Goal: Task Accomplishment & Management: Complete application form

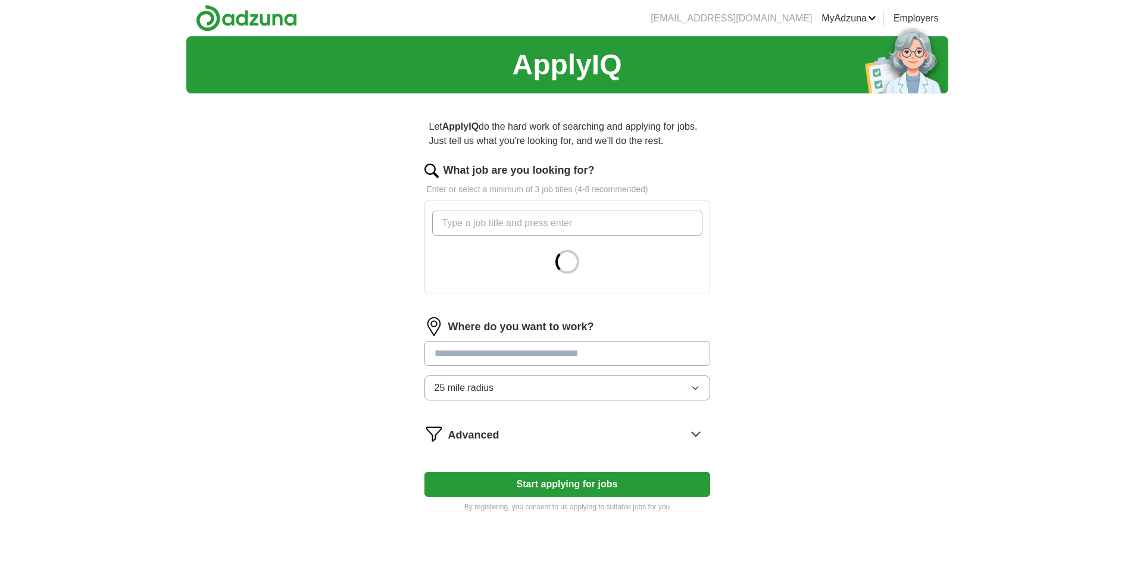
click at [475, 227] on input "What job are you looking for?" at bounding box center [567, 223] width 270 height 25
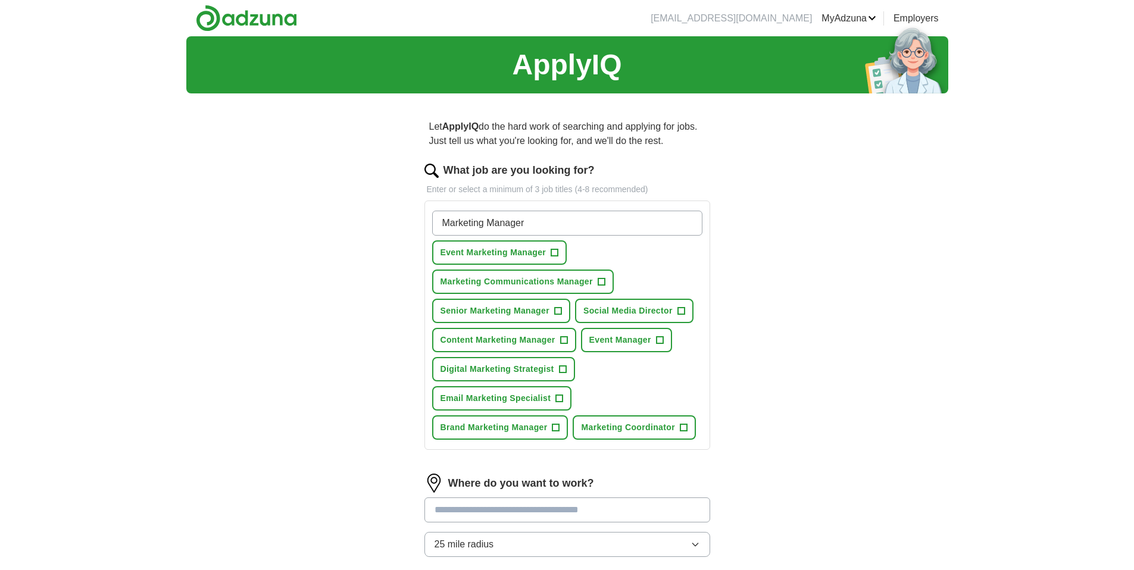
type input "Marketing Manager"
click at [506, 254] on span "Event Marketing Manager" at bounding box center [493, 252] width 106 height 12
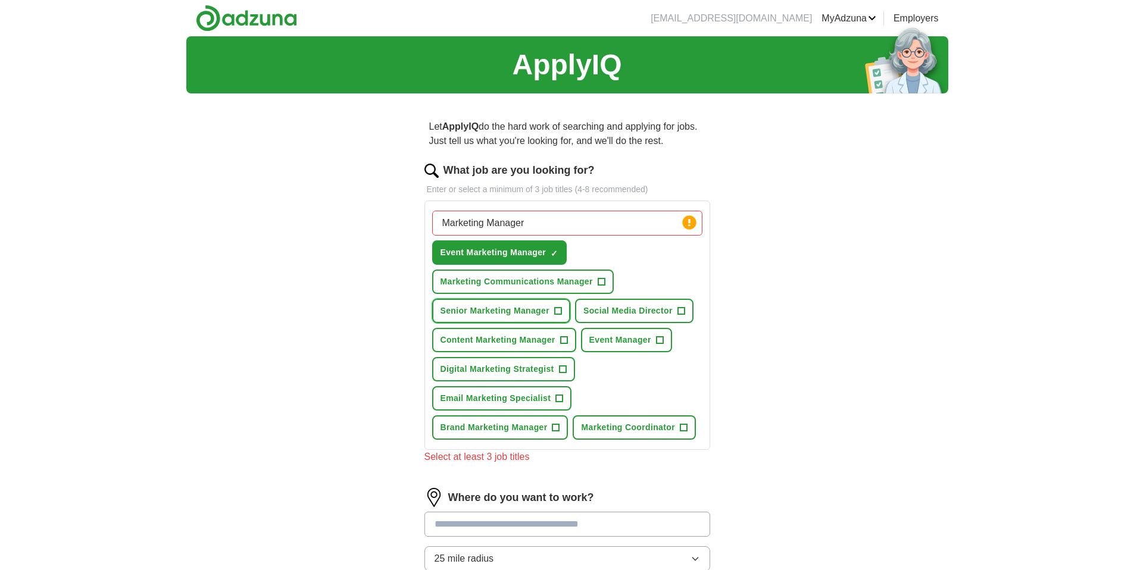
click at [512, 305] on span "Senior Marketing Manager" at bounding box center [494, 311] width 109 height 12
click at [513, 285] on span "Marketing Communications Manager" at bounding box center [516, 282] width 152 height 12
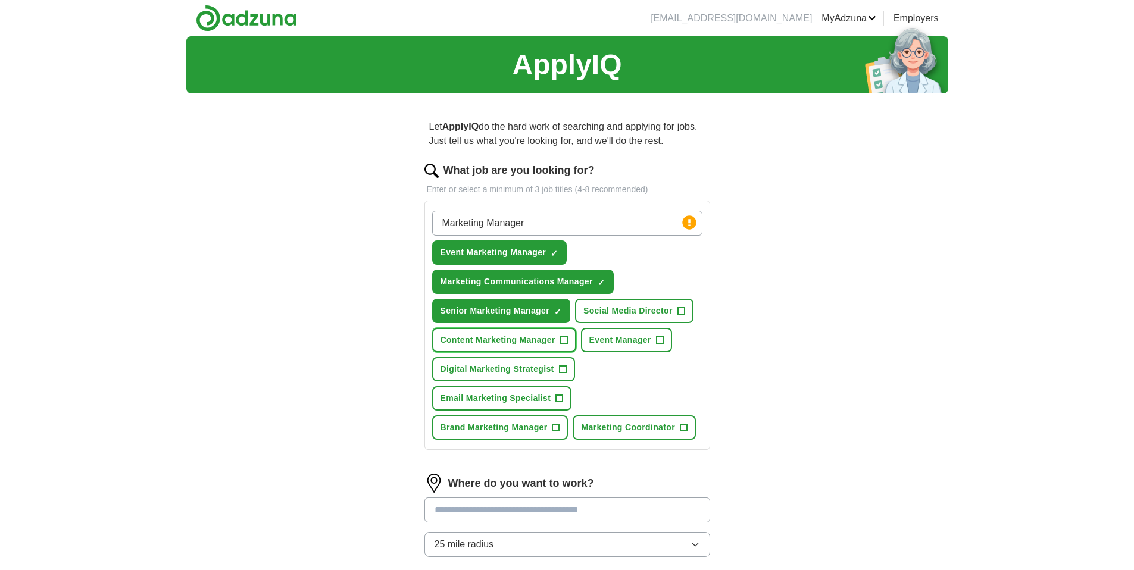
click at [521, 342] on span "Content Marketing Manager" at bounding box center [497, 340] width 115 height 12
click at [615, 345] on span "Event Manager" at bounding box center [620, 340] width 62 height 12
click at [527, 398] on span "Email Marketing Specialist" at bounding box center [495, 398] width 111 height 12
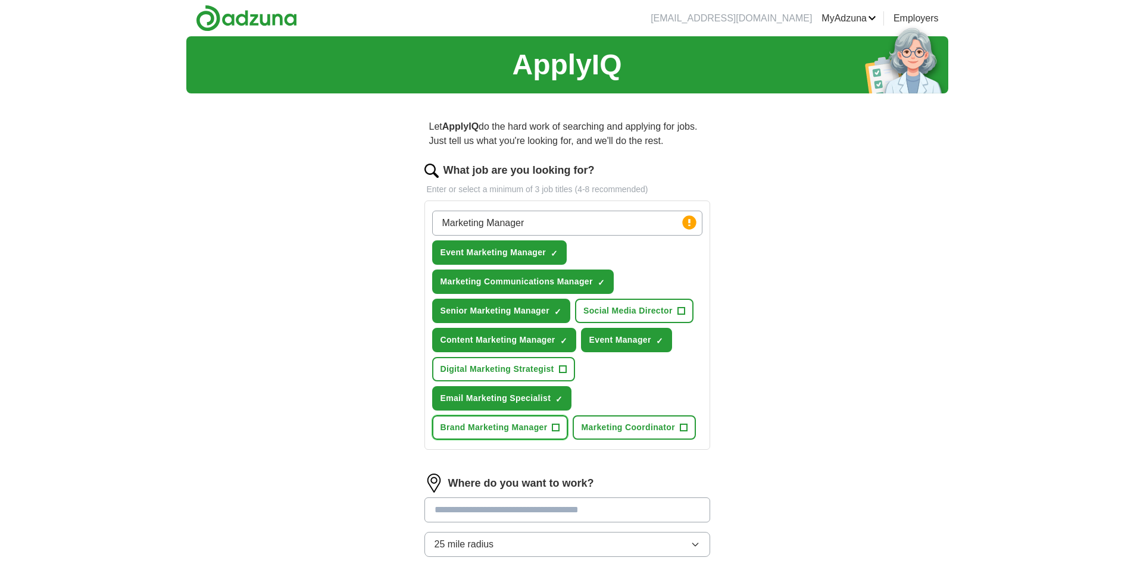
click at [521, 431] on span "Brand Marketing Manager" at bounding box center [493, 427] width 107 height 12
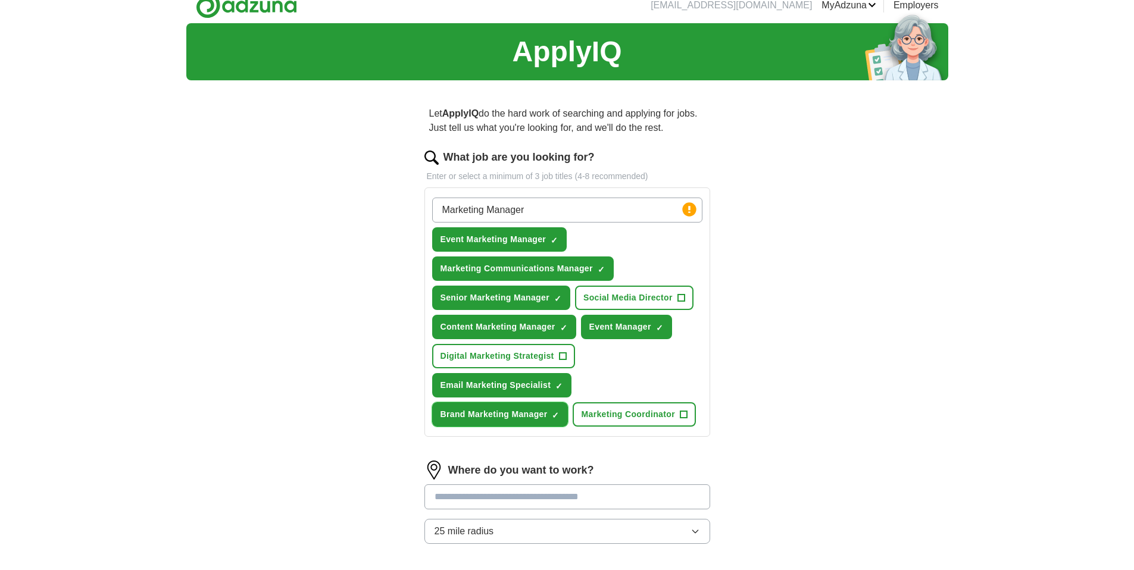
scroll to position [96, 0]
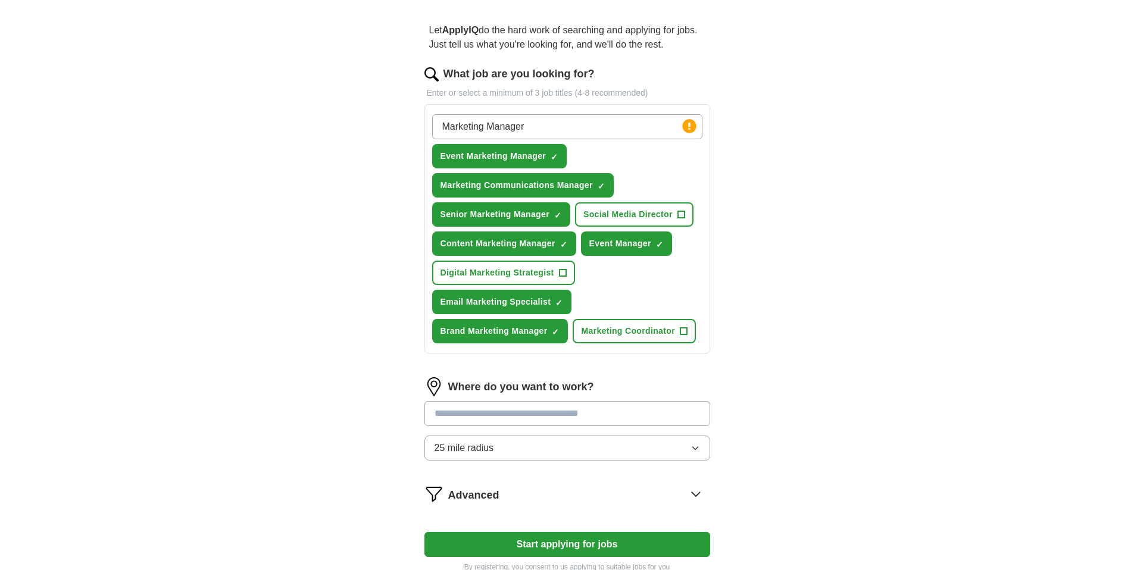
click at [493, 420] on input "text" at bounding box center [567, 413] width 286 height 25
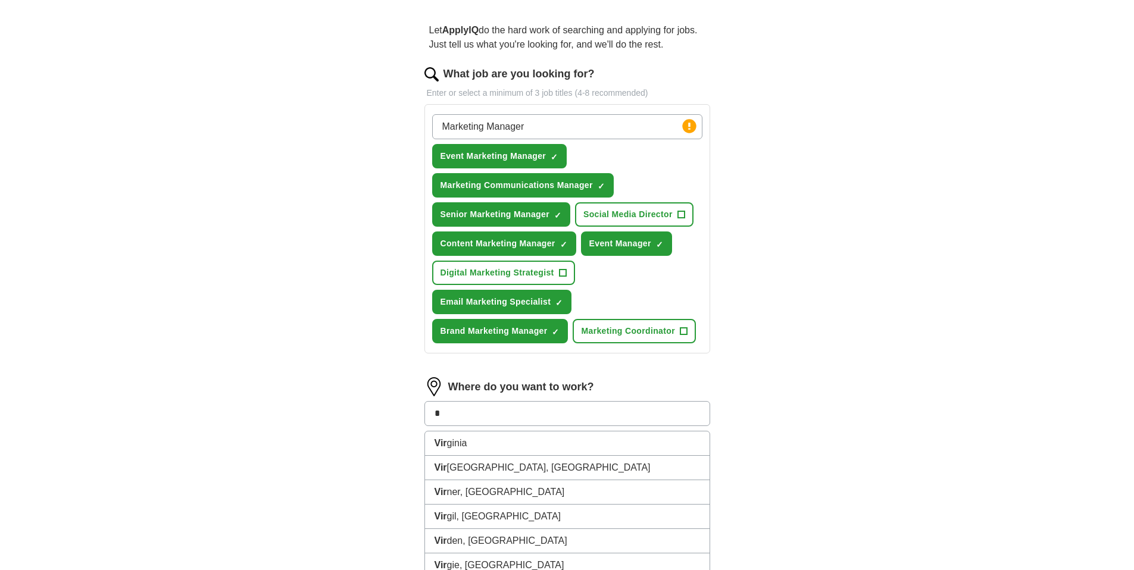
type input "*"
type input "**********"
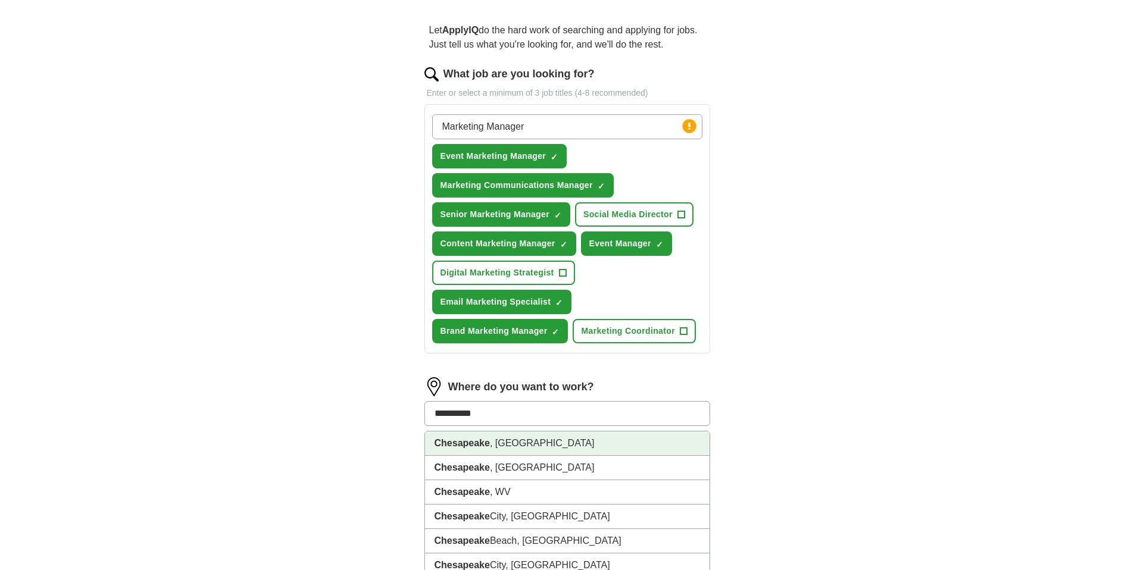
click at [471, 436] on li "Chesapeake , VA" at bounding box center [567, 443] width 284 height 24
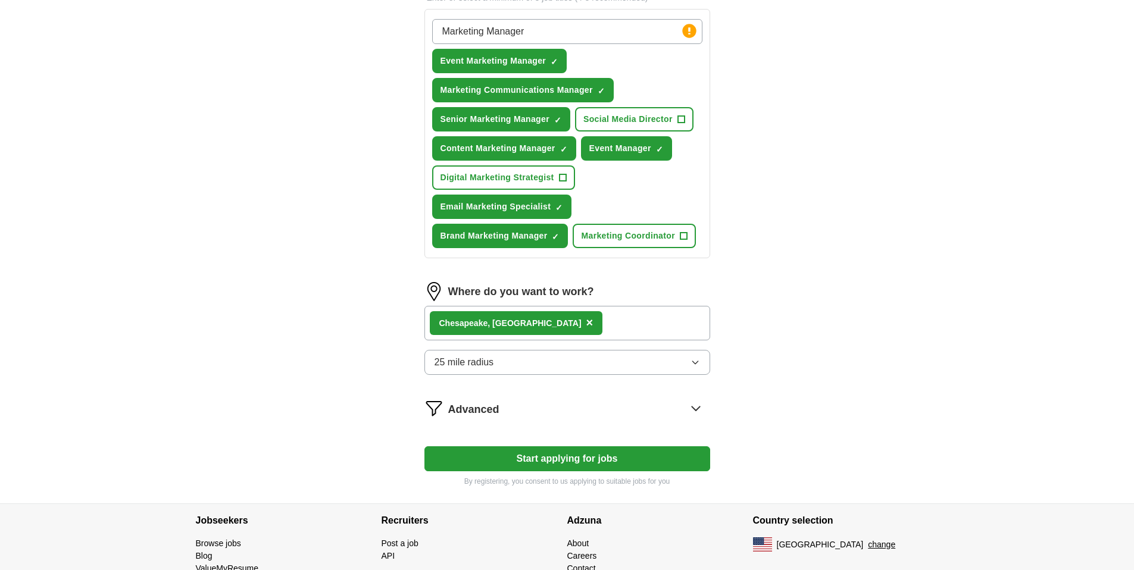
scroll to position [205, 0]
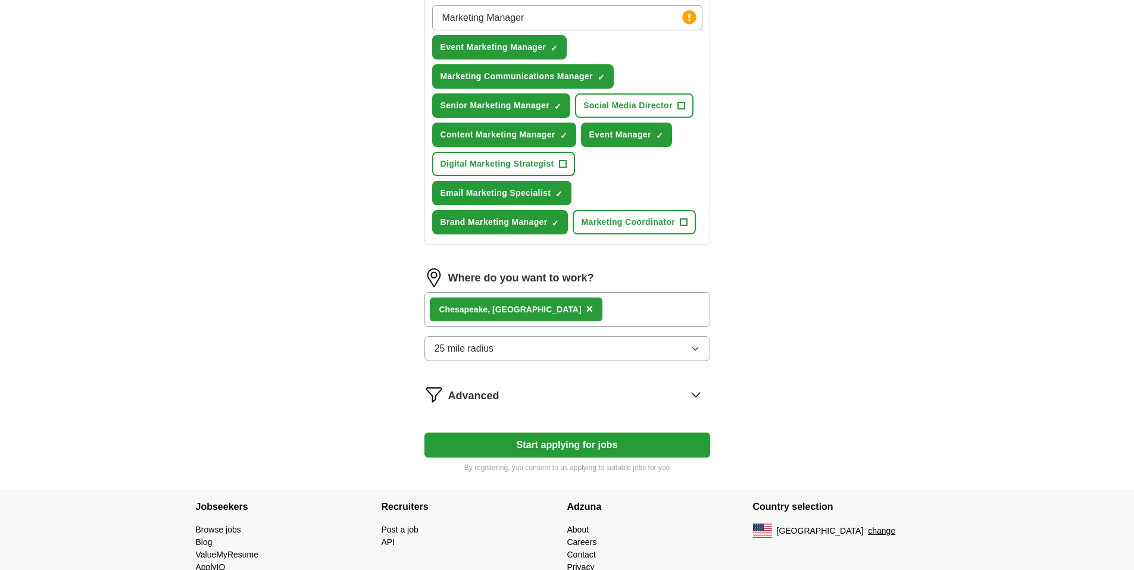
click at [506, 360] on button "25 mile radius" at bounding box center [567, 348] width 286 height 25
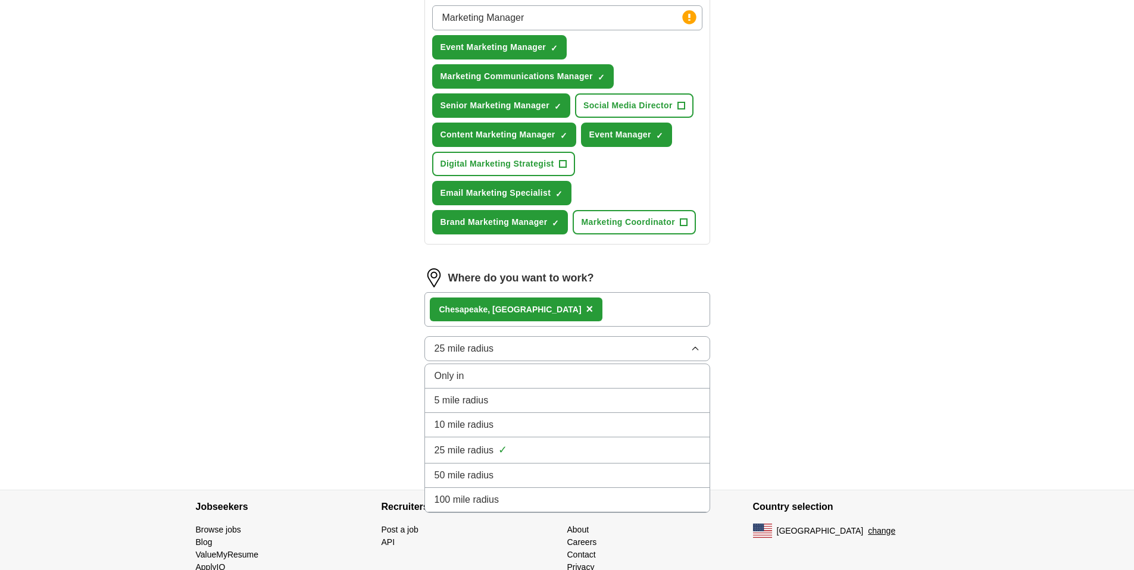
click at [515, 425] on div "10 mile radius" at bounding box center [566, 425] width 265 height 14
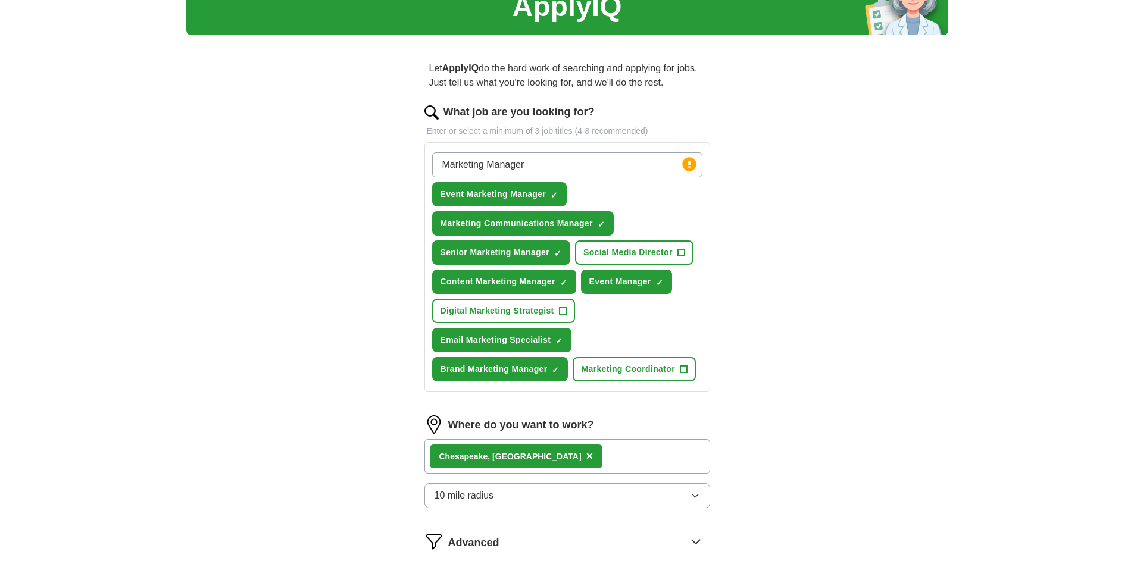
scroll to position [0, 0]
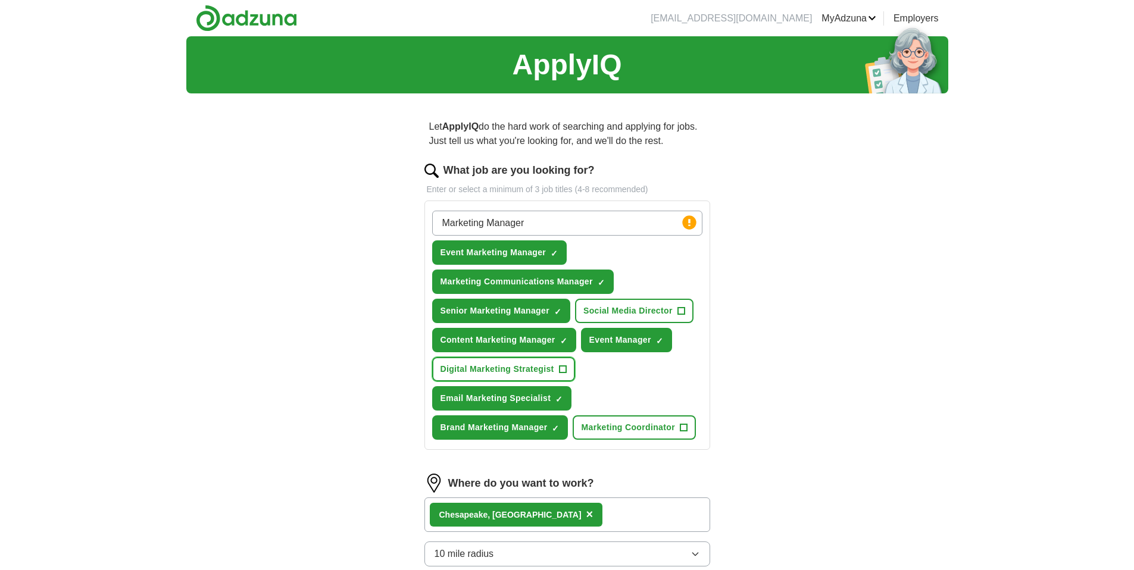
click at [524, 363] on span "Digital Marketing Strategist" at bounding box center [497, 369] width 114 height 12
click at [601, 314] on span "Social Media Director" at bounding box center [627, 311] width 89 height 12
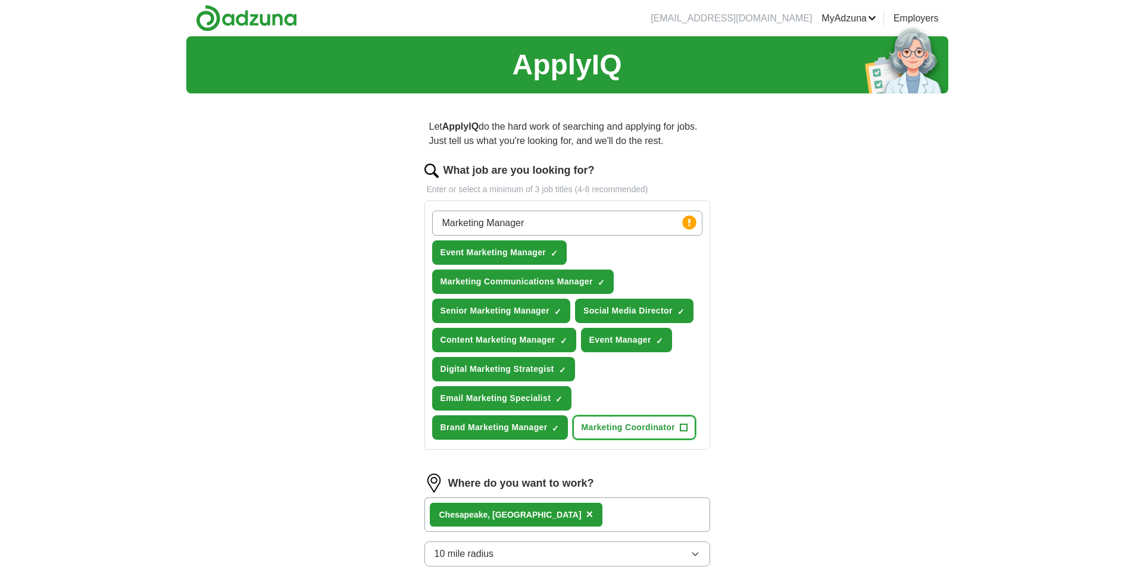
click at [621, 428] on span "Marketing Coordinator" at bounding box center [627, 427] width 93 height 12
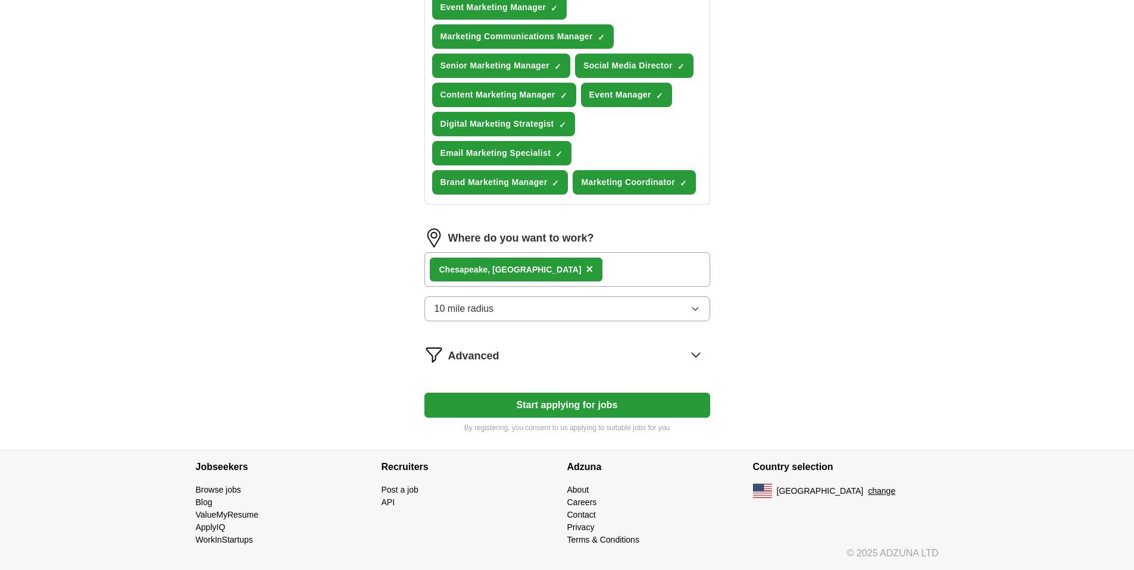
click at [528, 404] on button "Start applying for jobs" at bounding box center [567, 405] width 286 height 25
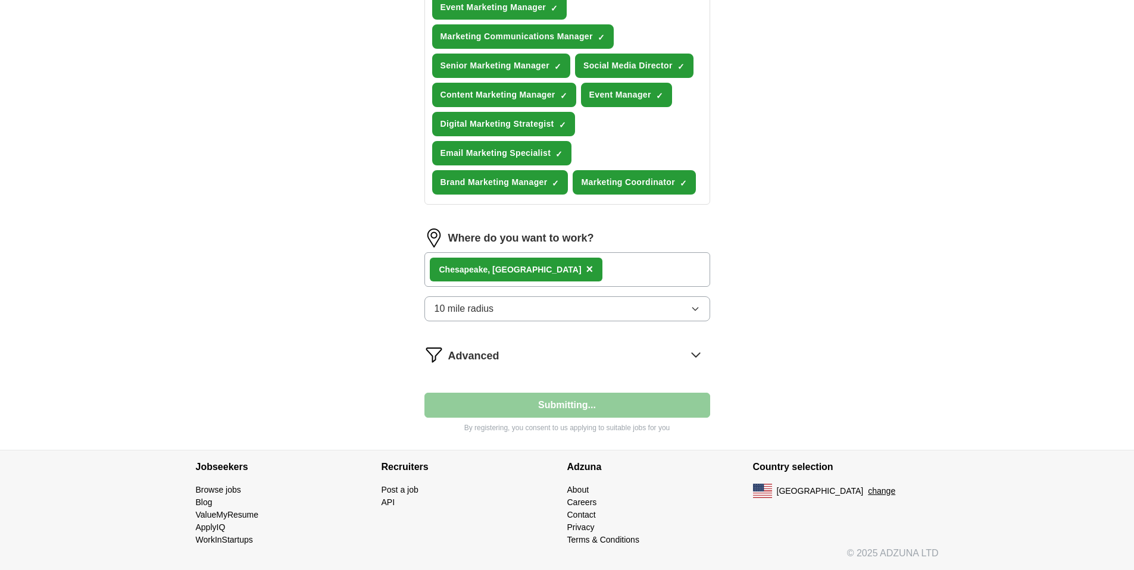
select select "**"
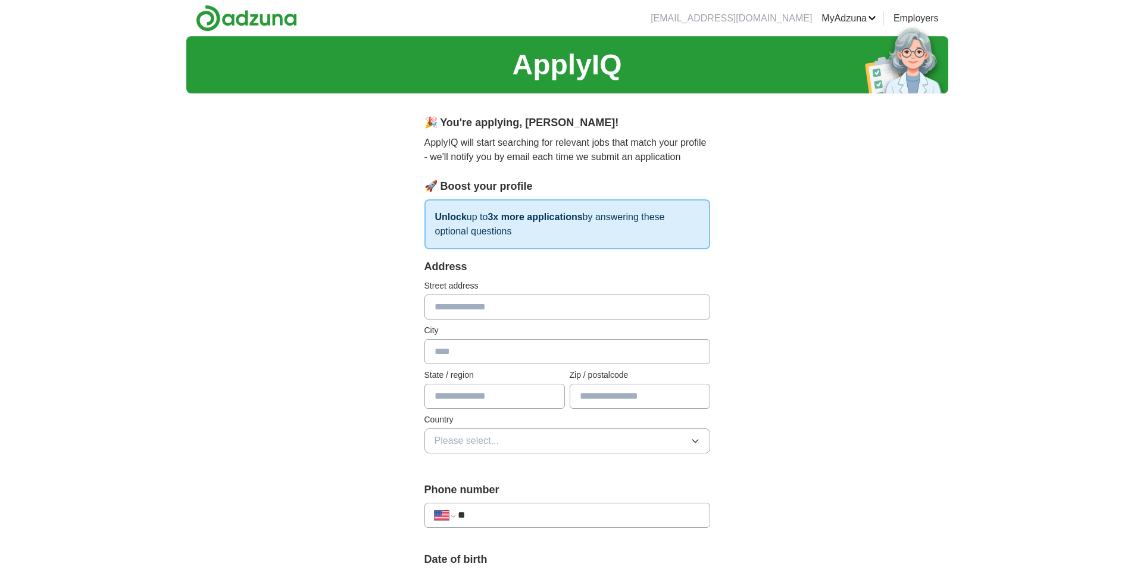
click at [473, 314] on input "text" at bounding box center [567, 307] width 286 height 25
type input "**********"
type input "**"
type input "*****"
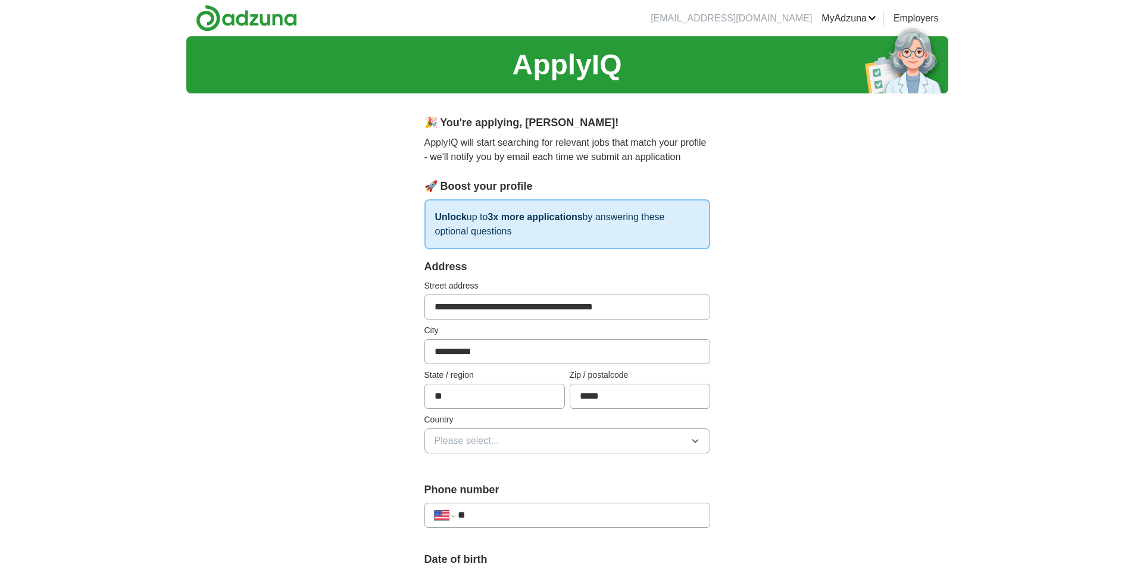
drag, startPoint x: 529, startPoint y: 308, endPoint x: 663, endPoint y: 308, distance: 133.9
click at [663, 308] on input "**********" at bounding box center [567, 307] width 286 height 25
type input "**********"
click at [514, 445] on button "Please select..." at bounding box center [567, 440] width 286 height 25
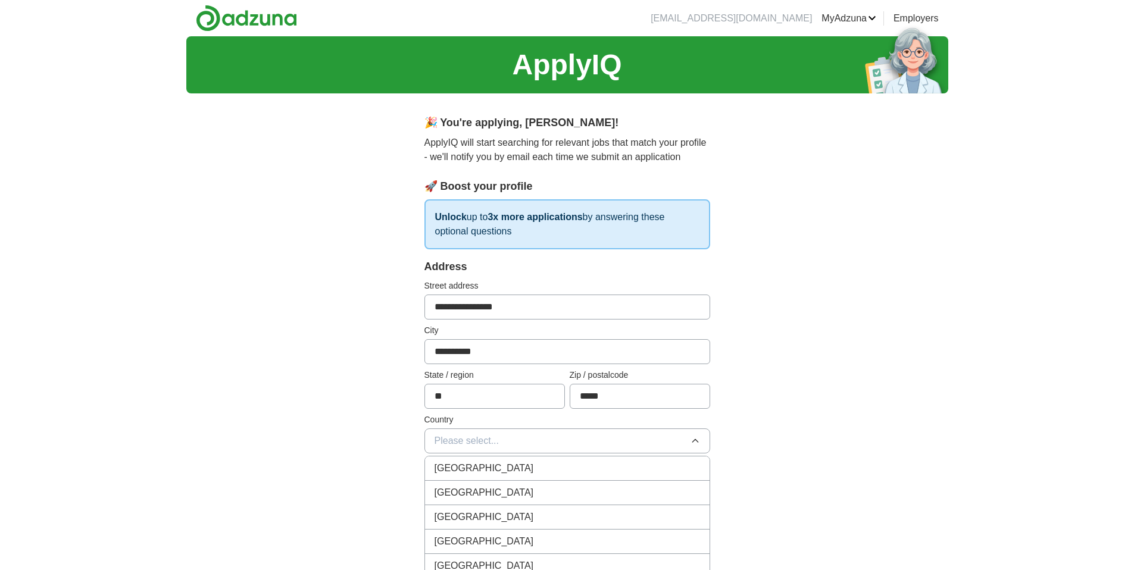
click at [506, 487] on div "United States" at bounding box center [566, 493] width 265 height 14
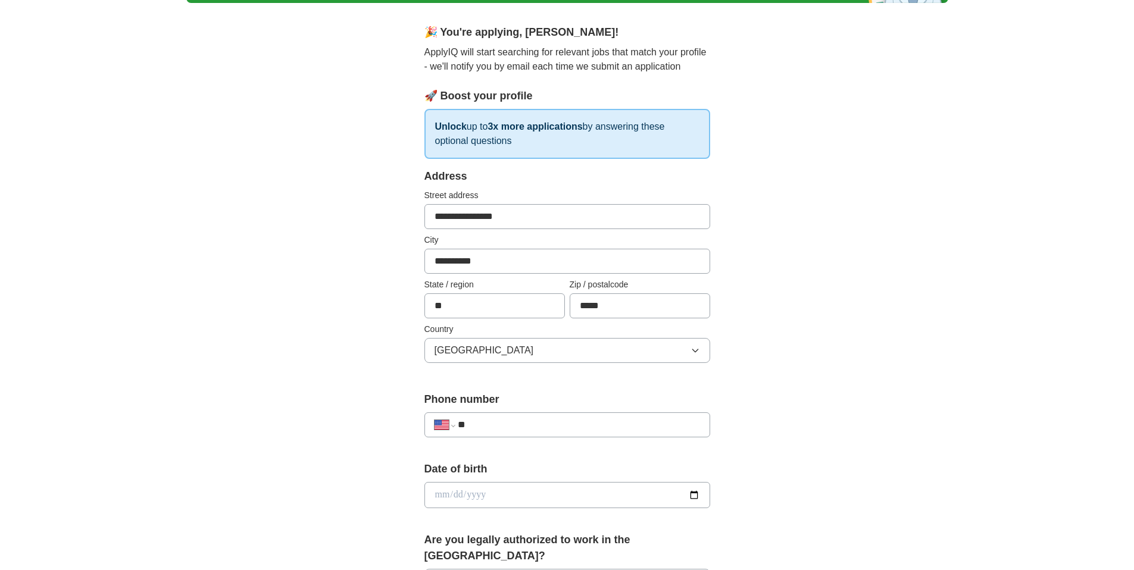
scroll to position [111, 0]
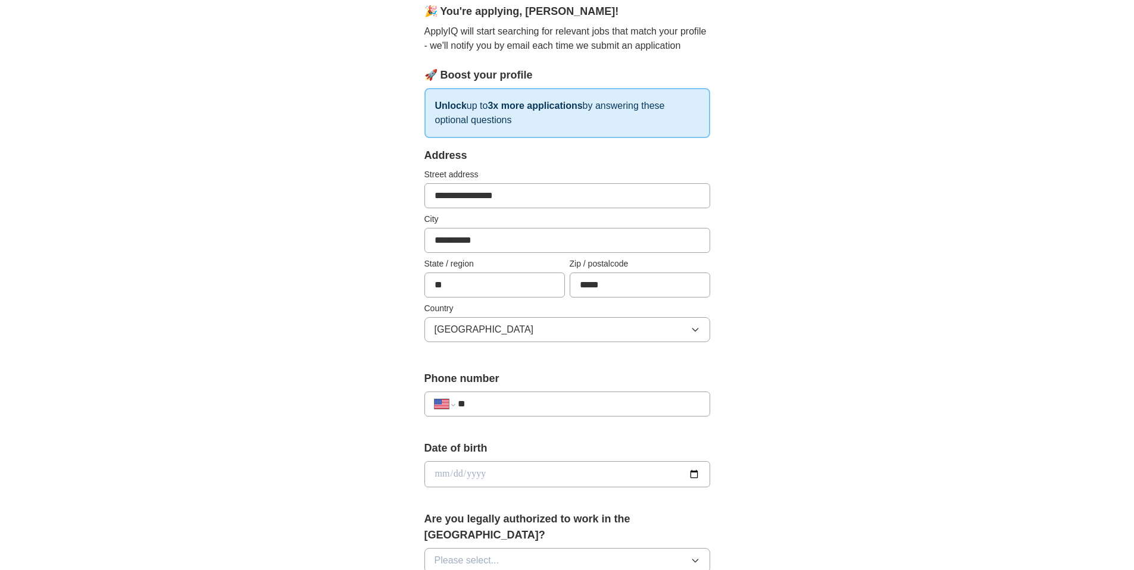
click at [497, 405] on input "**" at bounding box center [579, 404] width 242 height 14
type input "**********"
click at [534, 474] on input "date" at bounding box center [567, 474] width 286 height 26
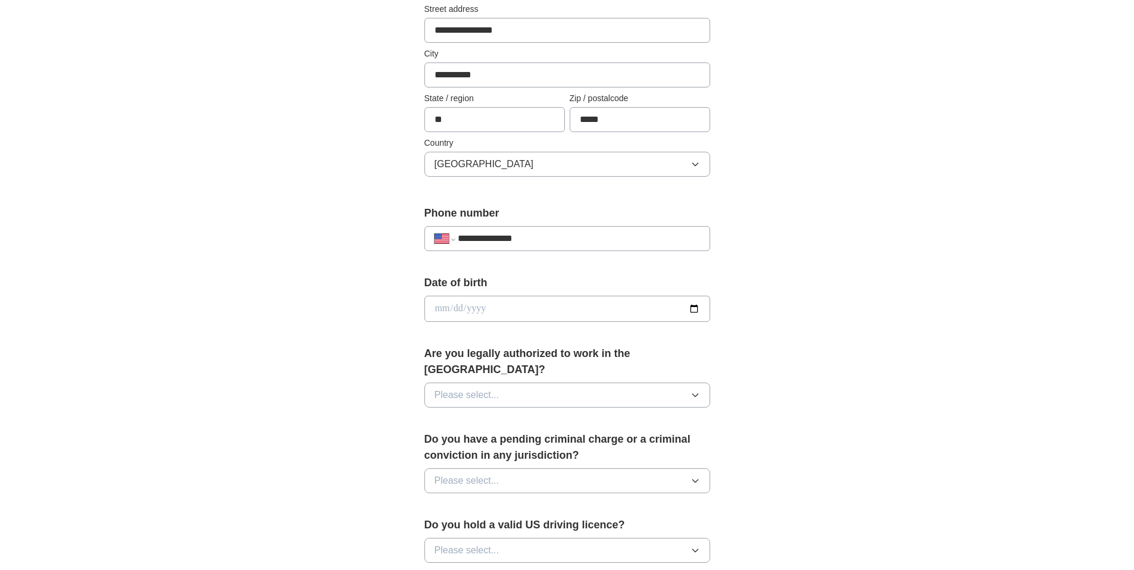
scroll to position [408, 0]
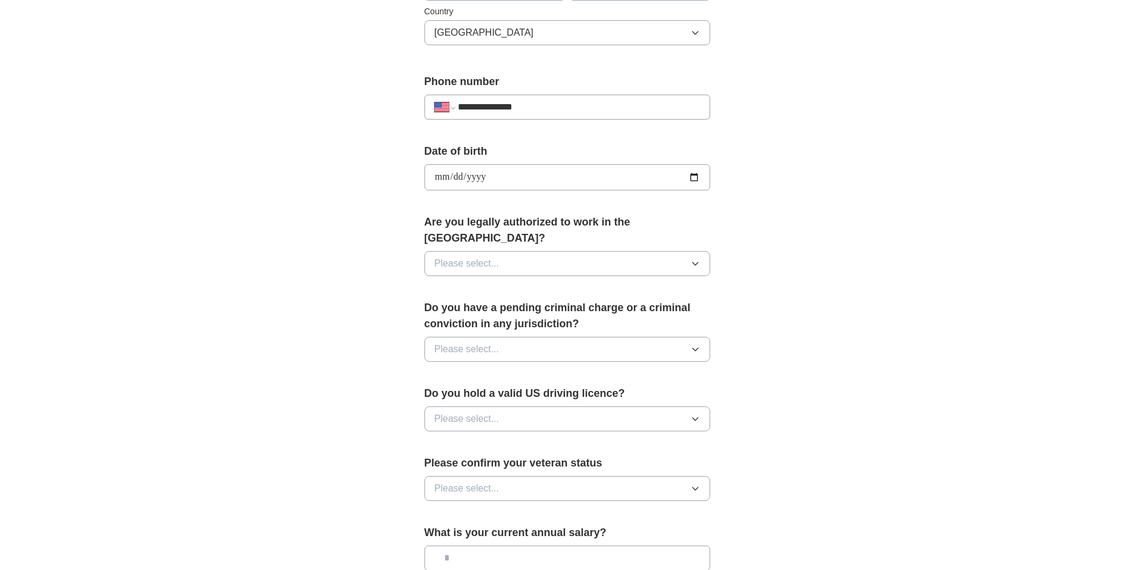
type input "**********"
drag, startPoint x: 534, startPoint y: 229, endPoint x: 534, endPoint y: 249, distance: 20.8
click at [534, 229] on label "Are you legally authorized to work in the US?" at bounding box center [567, 230] width 286 height 32
click at [534, 251] on button "Please select..." at bounding box center [567, 263] width 286 height 25
click at [515, 284] on div "Yes" at bounding box center [566, 291] width 265 height 14
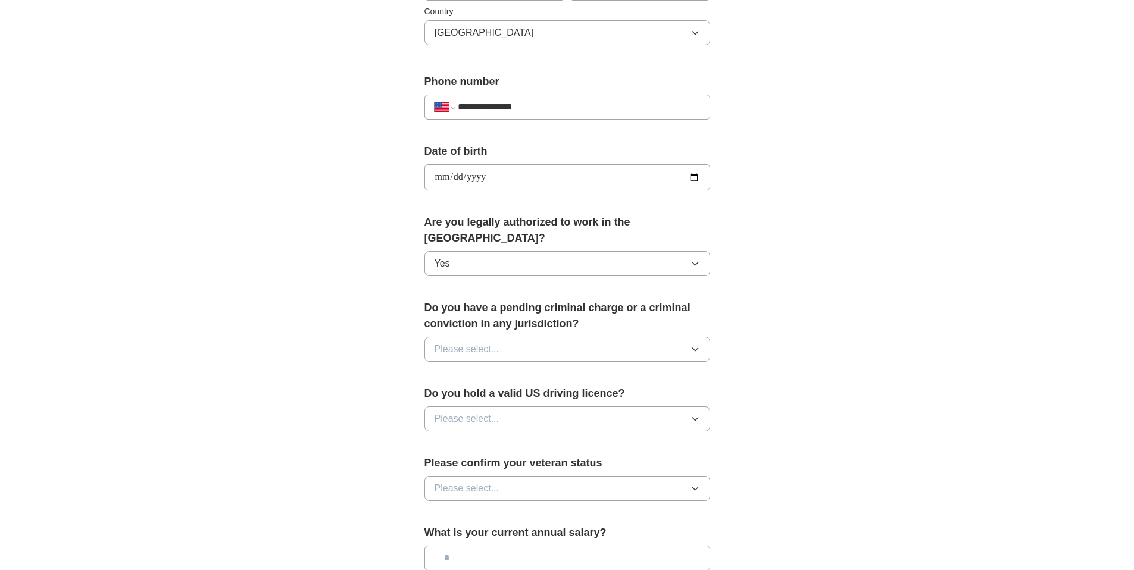
click at [515, 337] on button "Please select..." at bounding box center [567, 349] width 286 height 25
click at [503, 394] on div "No" at bounding box center [566, 401] width 265 height 14
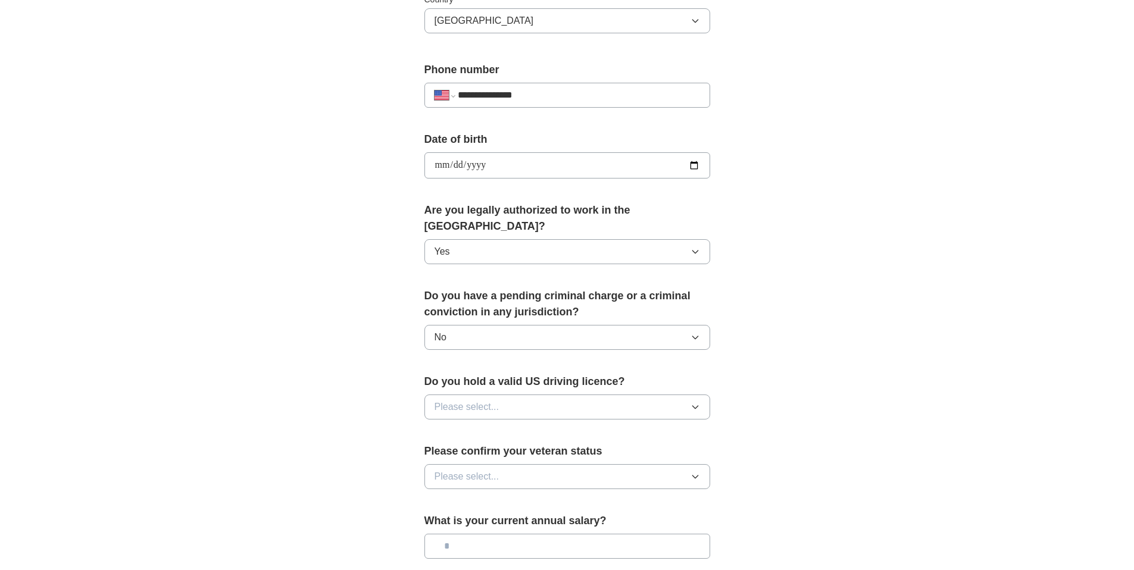
scroll to position [533, 0]
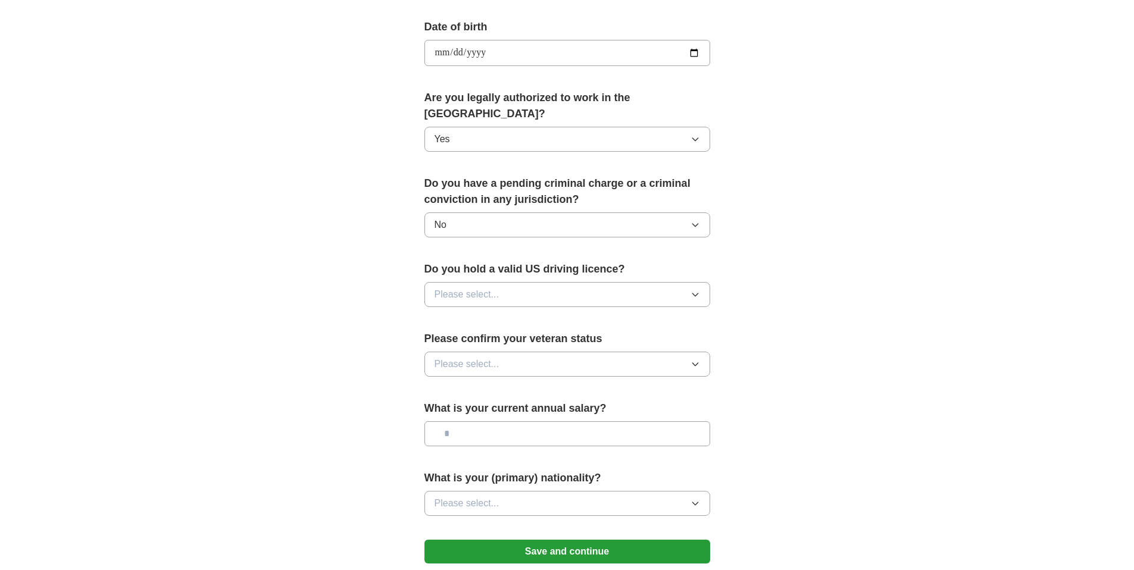
click at [514, 282] on button "Please select..." at bounding box center [567, 294] width 286 height 25
click at [505, 315] on div "Yes" at bounding box center [566, 322] width 265 height 14
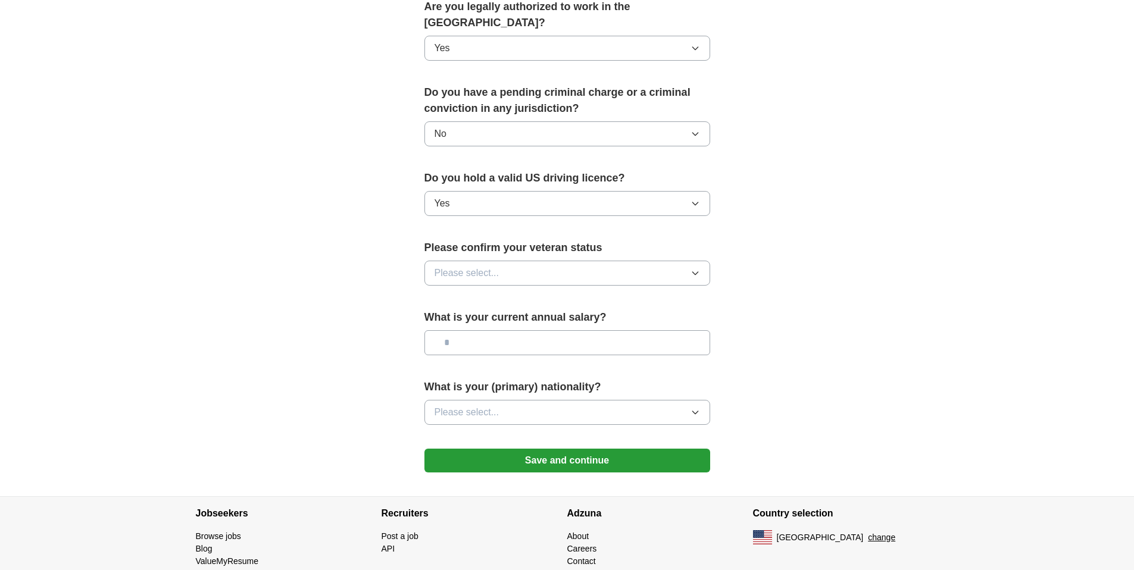
scroll to position [648, 0]
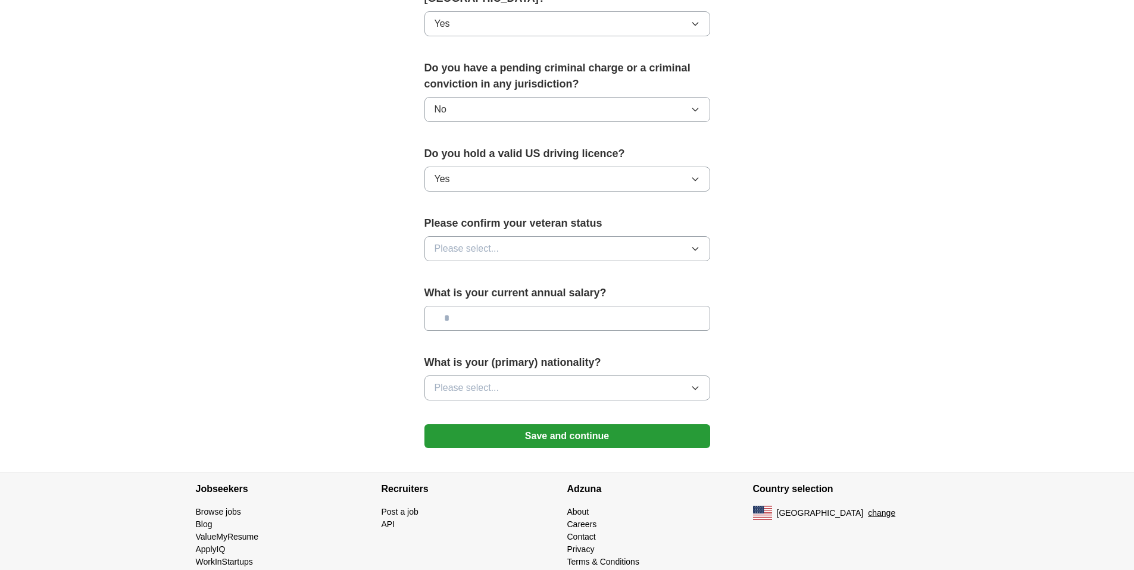
click at [514, 242] on button "Please select..." at bounding box center [567, 248] width 286 height 25
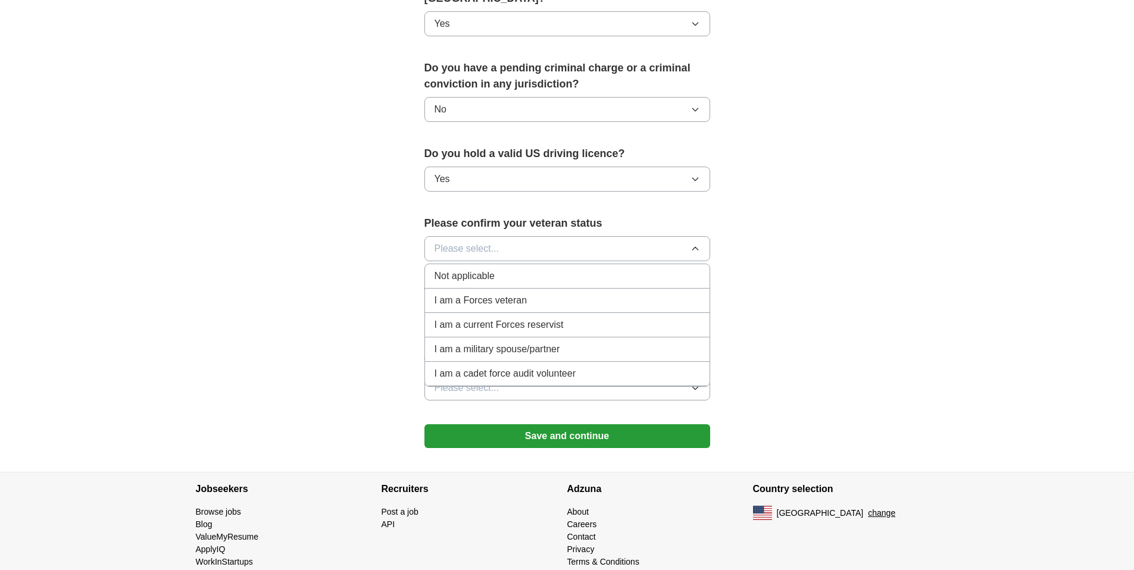
click at [503, 269] on div "Not applicable" at bounding box center [566, 276] width 265 height 14
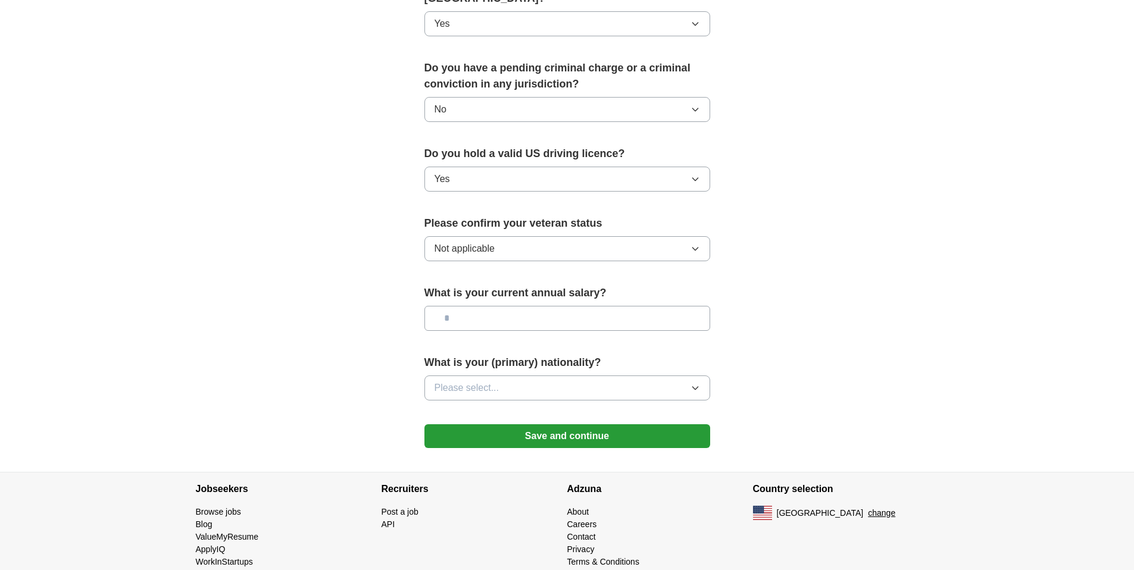
click at [496, 306] on input "text" at bounding box center [567, 318] width 286 height 25
type input "*******"
click at [536, 377] on button "Please select..." at bounding box center [567, 388] width 286 height 25
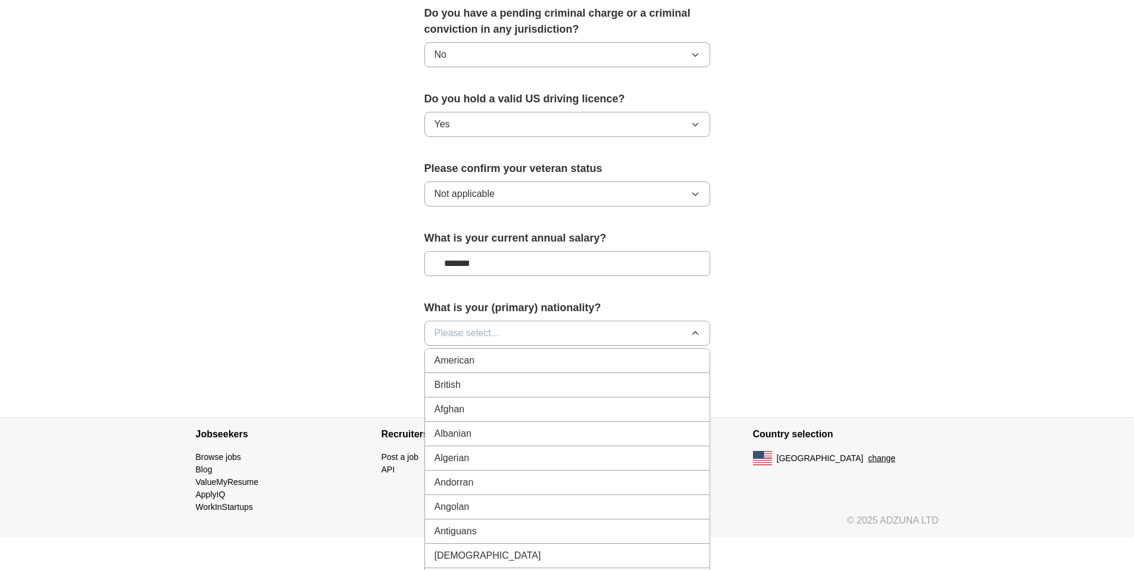
click at [525, 353] on div "American" at bounding box center [566, 360] width 265 height 14
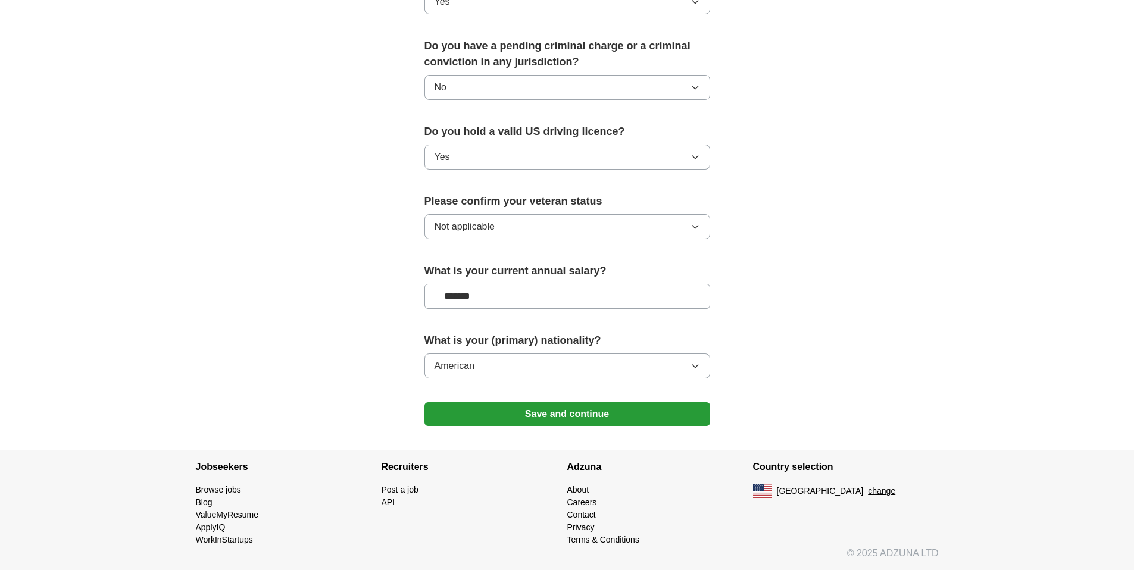
scroll to position [654, 0]
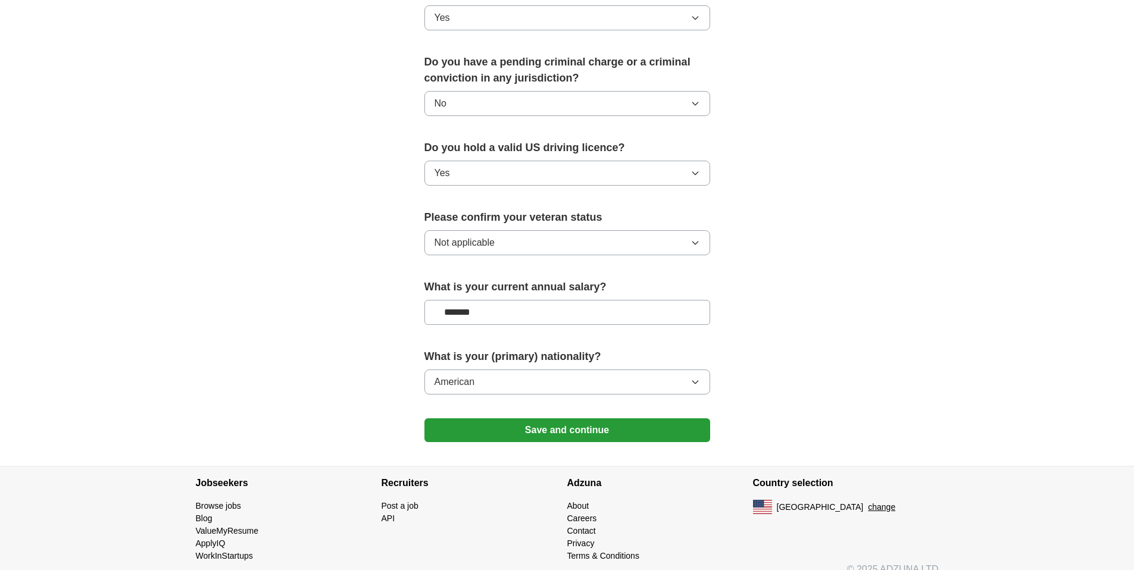
click at [558, 418] on button "Save and continue" at bounding box center [567, 430] width 286 height 24
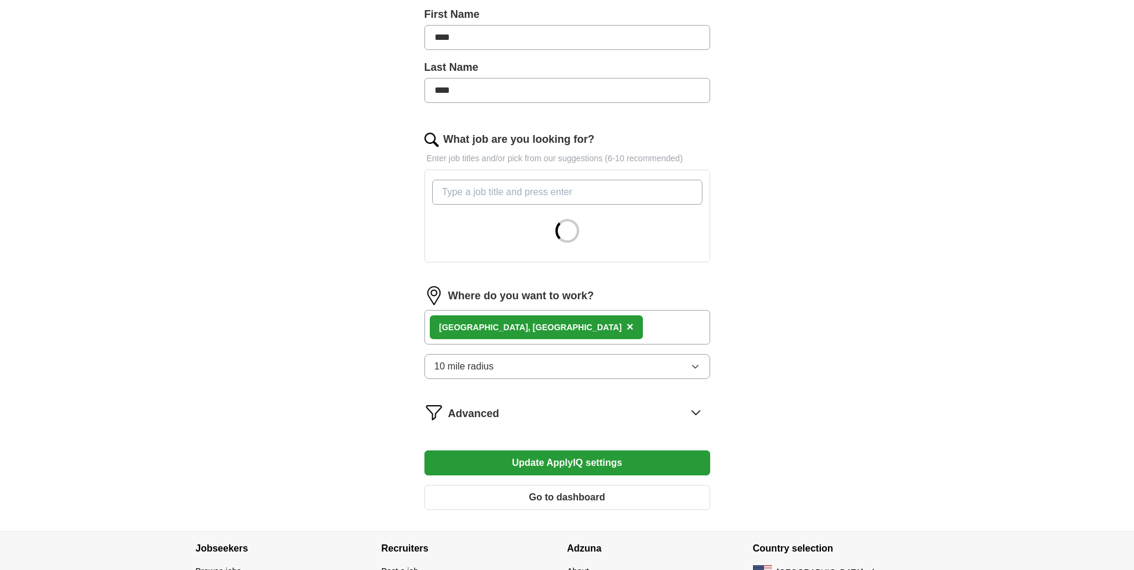
scroll to position [333, 0]
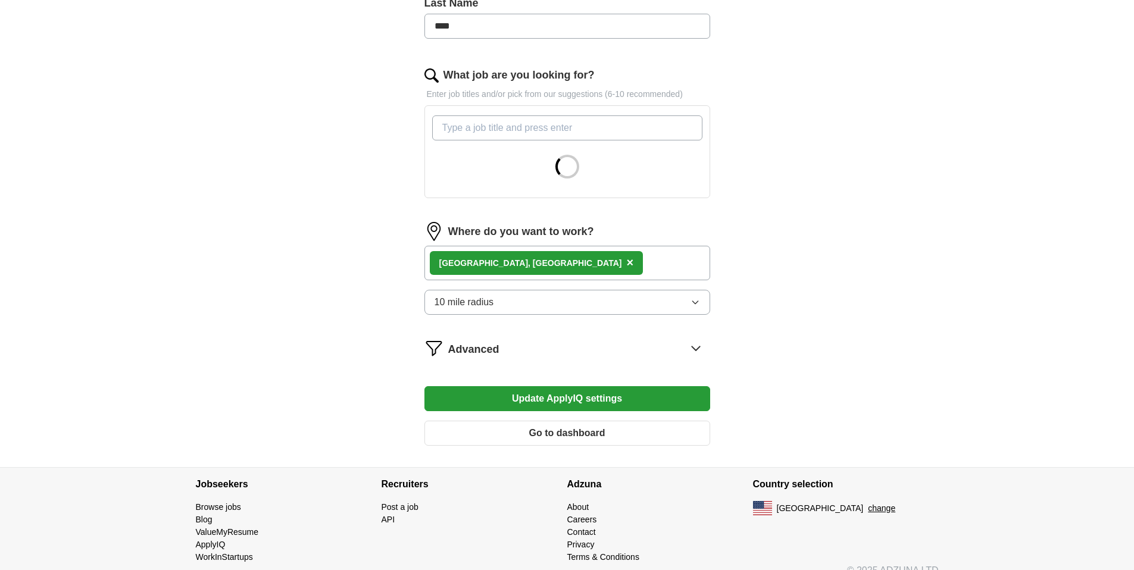
click at [642, 302] on button "10 mile radius" at bounding box center [567, 302] width 286 height 25
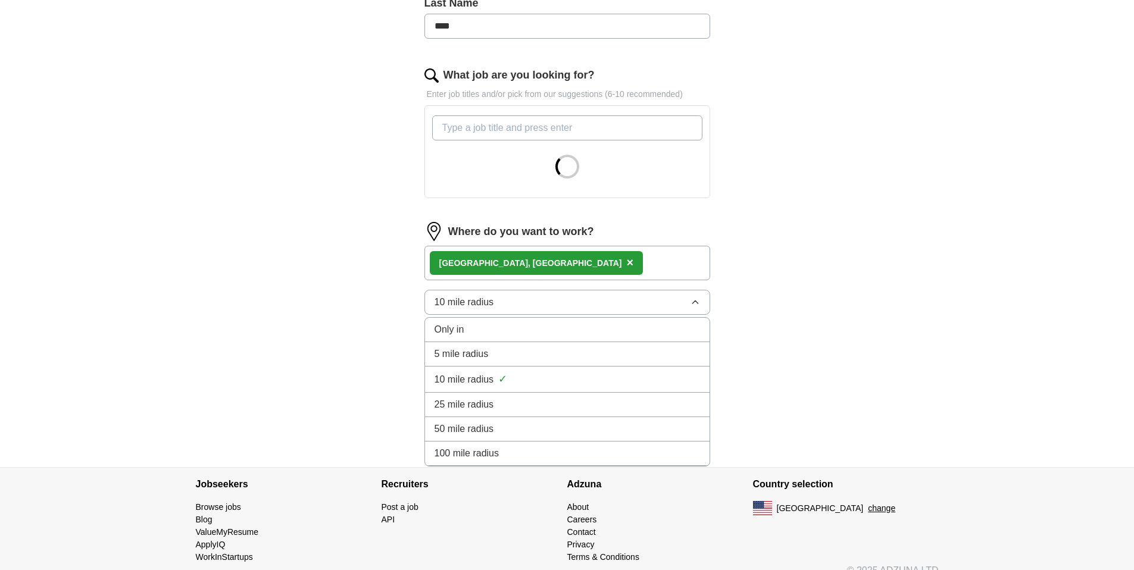
click at [480, 398] on span "25 mile radius" at bounding box center [464, 405] width 60 height 14
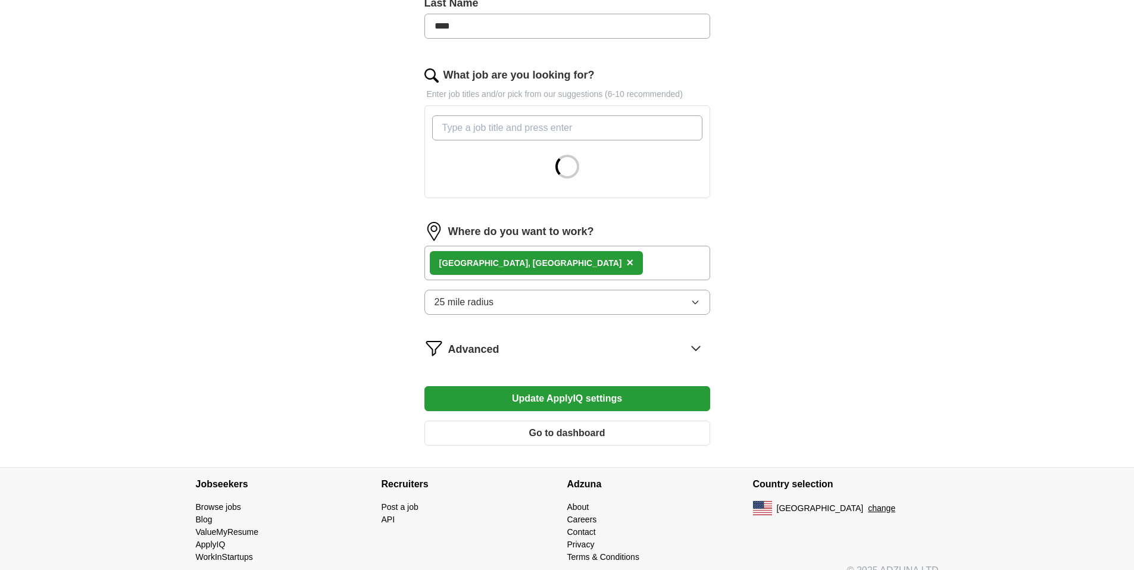
drag, startPoint x: 640, startPoint y: 402, endPoint x: 654, endPoint y: 400, distance: 14.3
click at [640, 402] on button "Update ApplyIQ settings" at bounding box center [567, 398] width 286 height 25
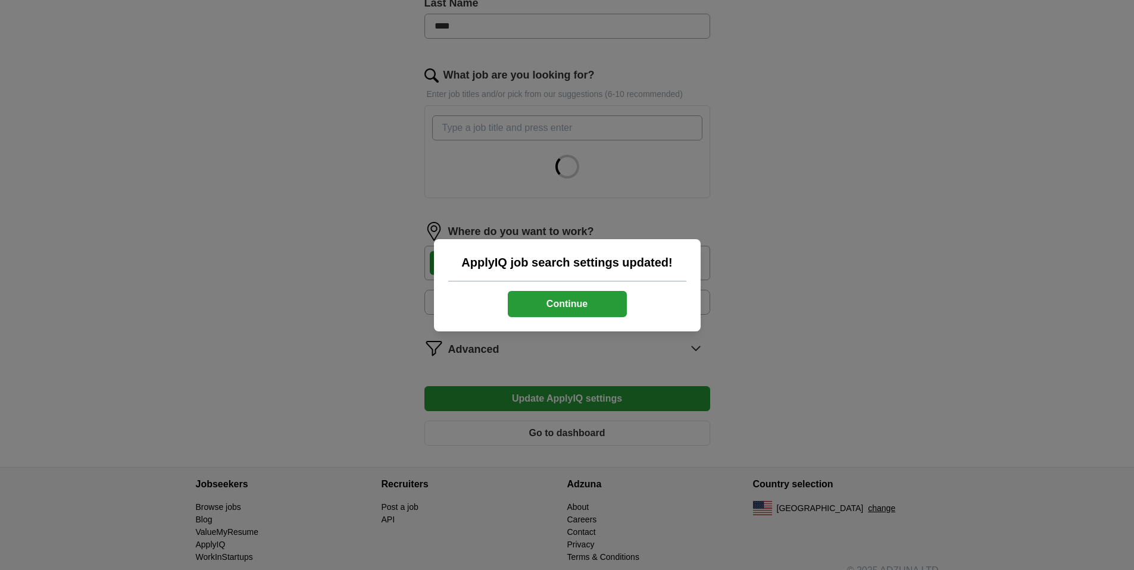
click at [608, 313] on button "Continue" at bounding box center [567, 304] width 119 height 26
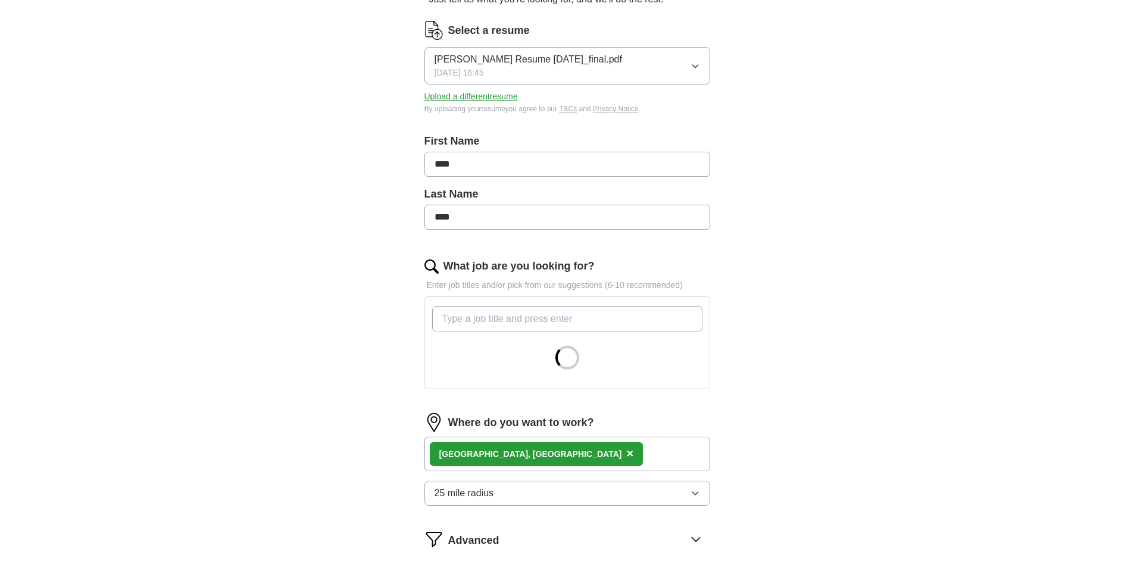
scroll to position [304, 0]
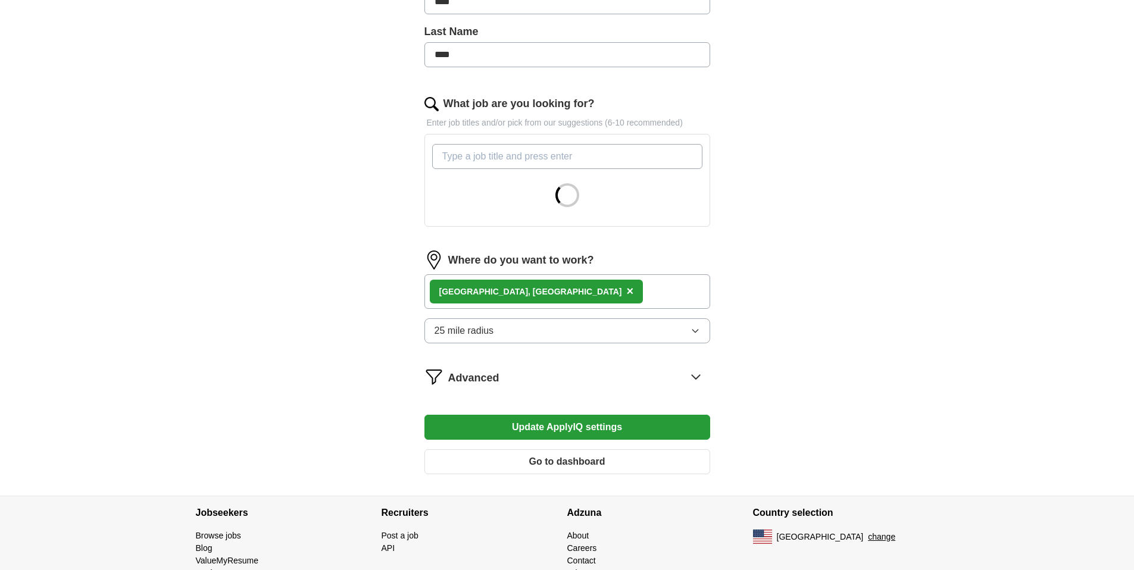
click at [631, 336] on button "25 mile radius" at bounding box center [567, 330] width 286 height 25
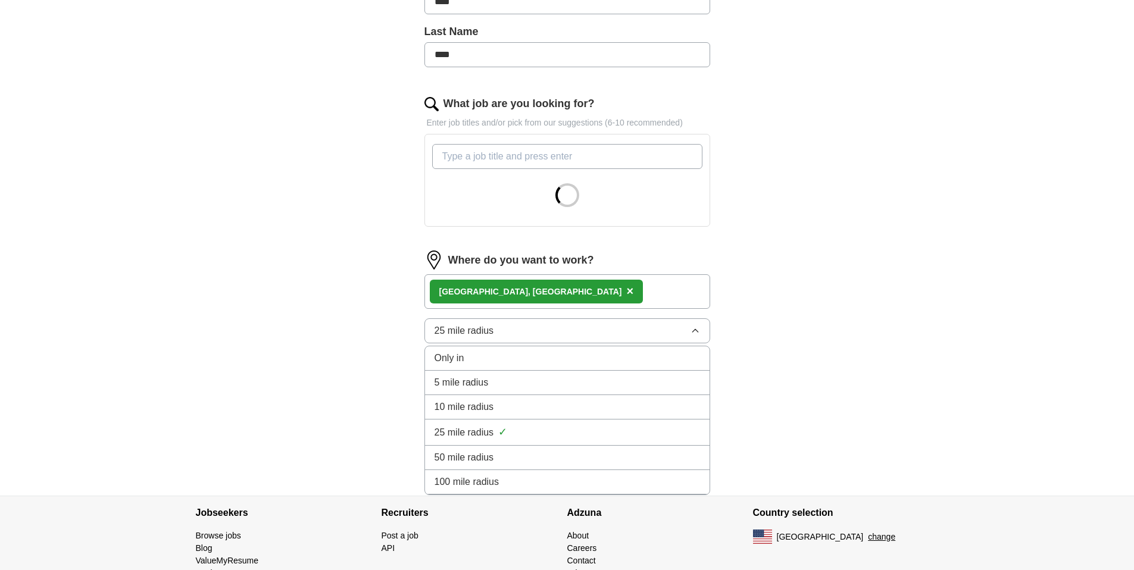
click at [538, 401] on div "10 mile radius" at bounding box center [566, 407] width 265 height 14
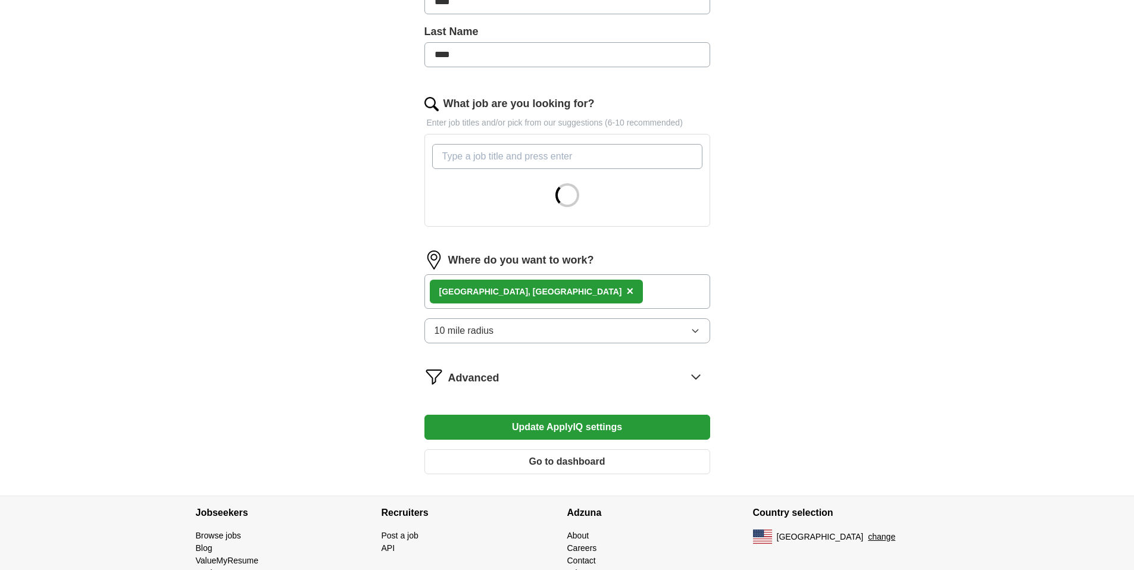
click at [593, 425] on button "Update ApplyIQ settings" at bounding box center [567, 427] width 286 height 25
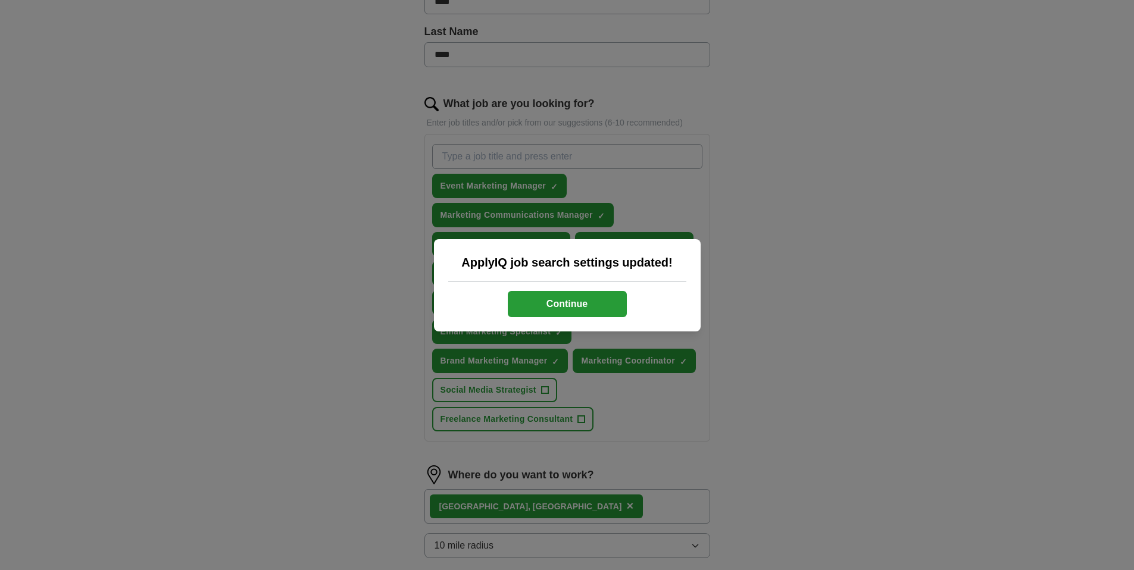
click at [596, 306] on button "Continue" at bounding box center [567, 304] width 119 height 26
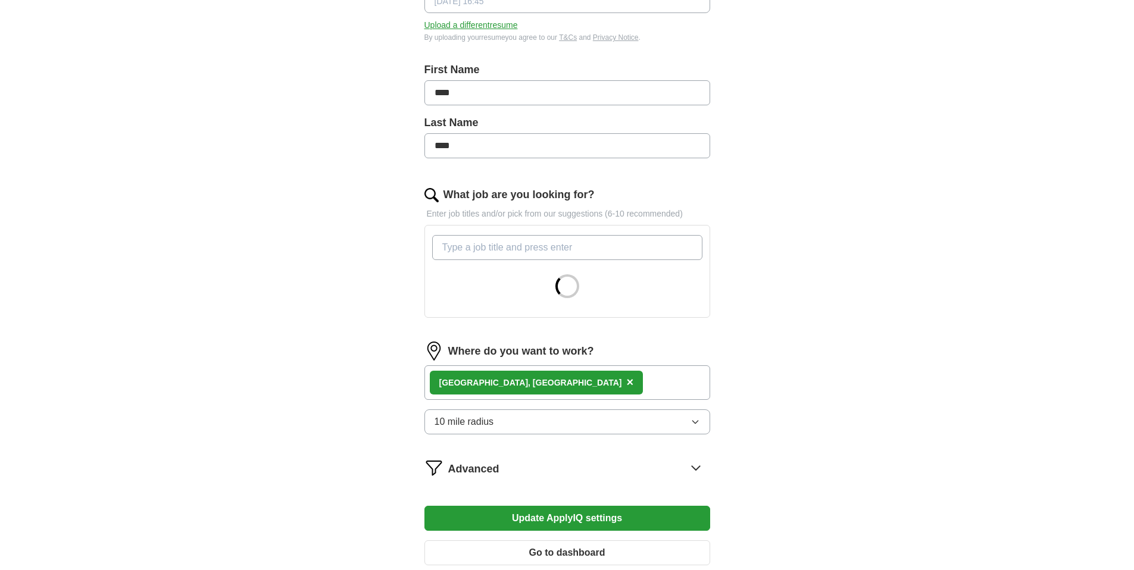
scroll to position [350, 0]
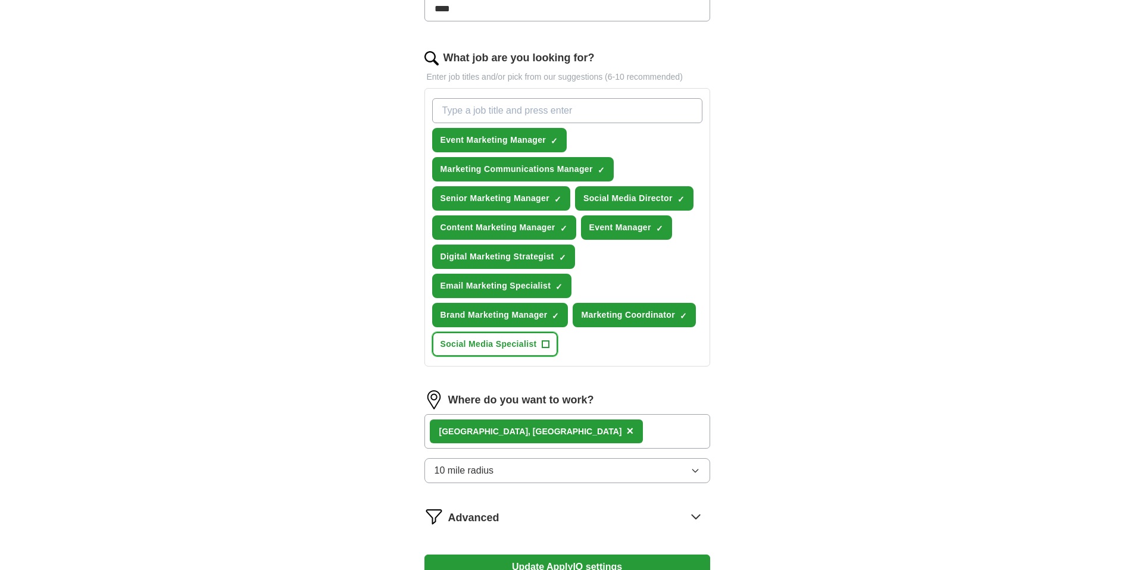
click at [520, 349] on span "Social Media Specialist" at bounding box center [488, 344] width 96 height 12
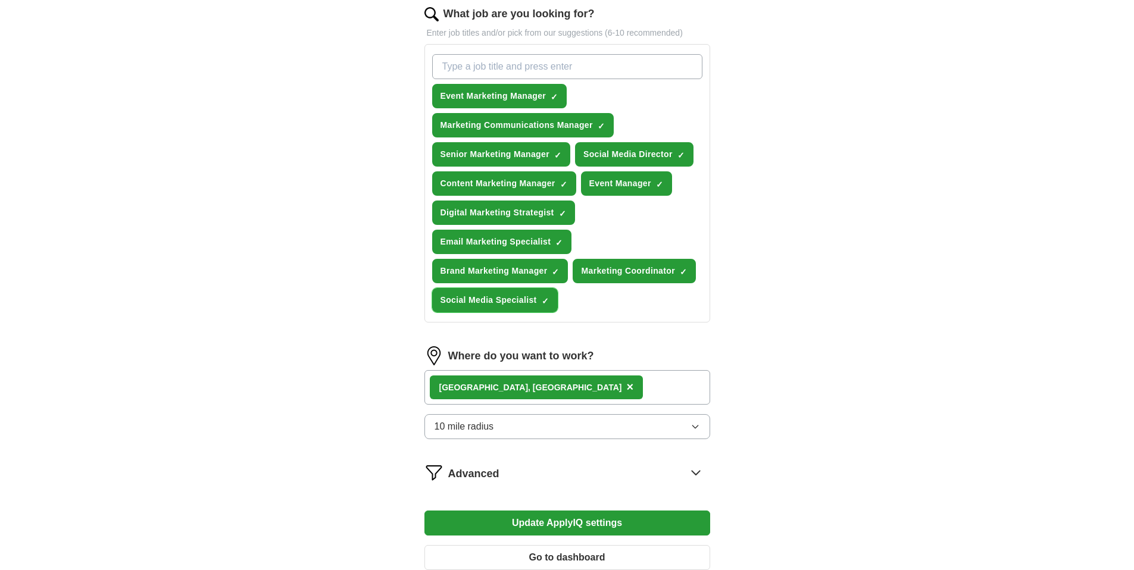
scroll to position [492, 0]
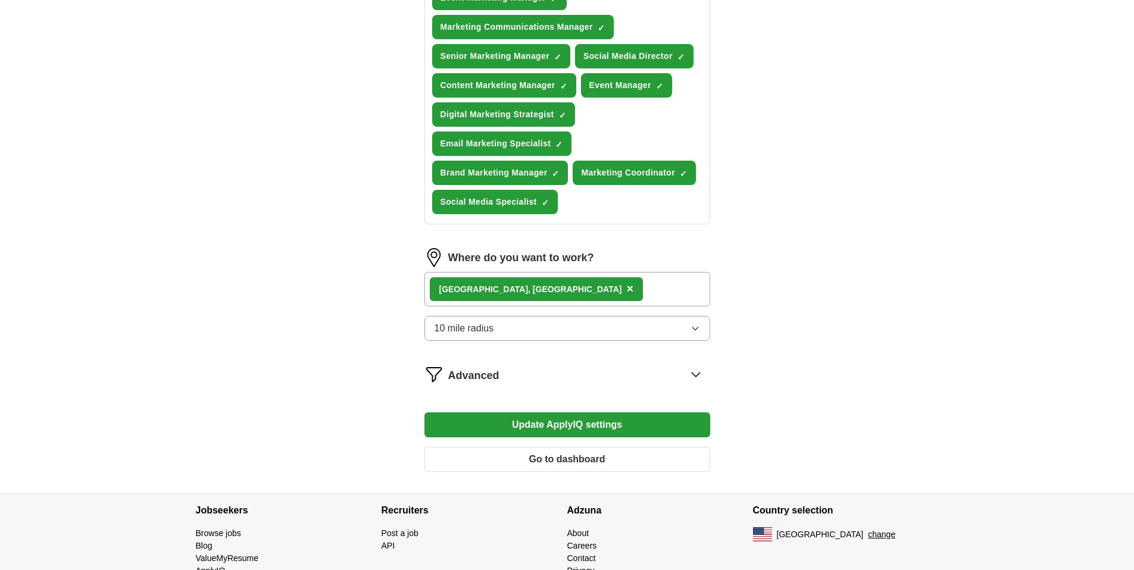
click at [653, 425] on button "Update ApplyIQ settings" at bounding box center [567, 424] width 286 height 25
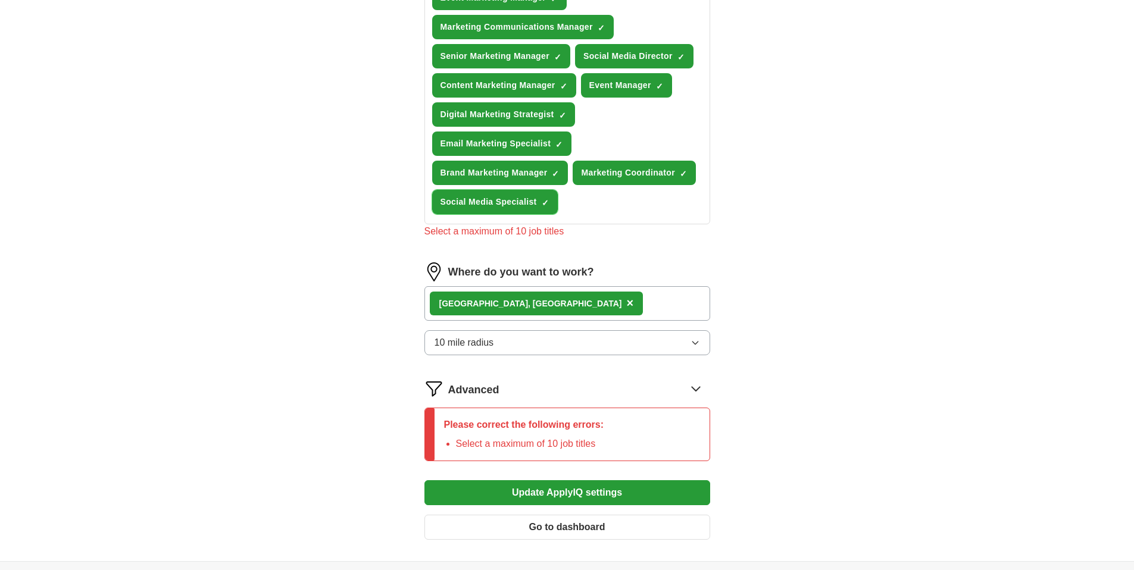
click at [519, 206] on span "Social Media Specialist" at bounding box center [488, 202] width 96 height 12
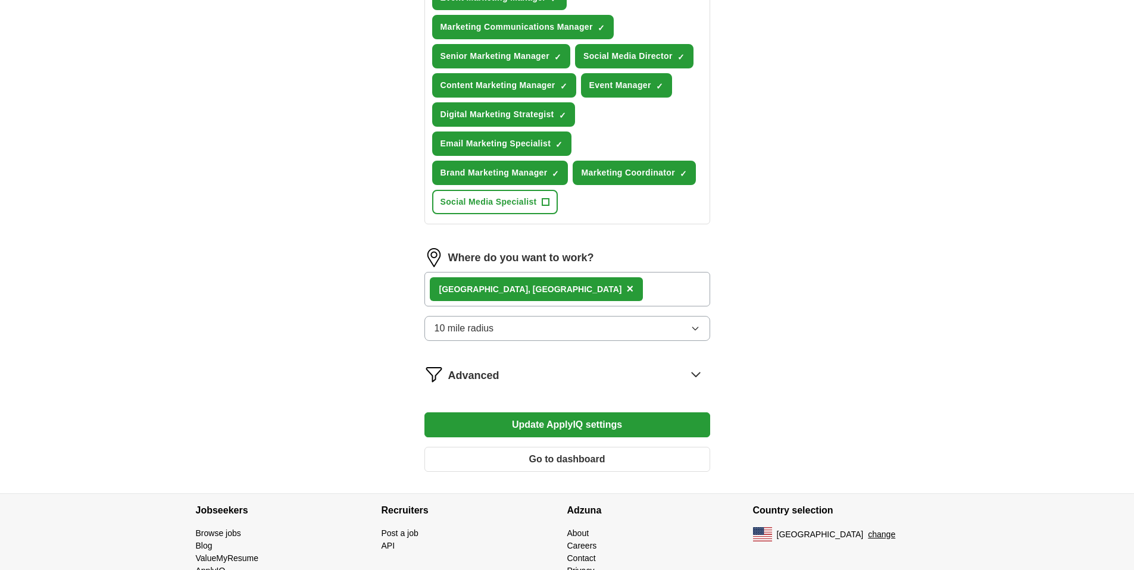
click at [543, 330] on button "10 mile radius" at bounding box center [567, 328] width 286 height 25
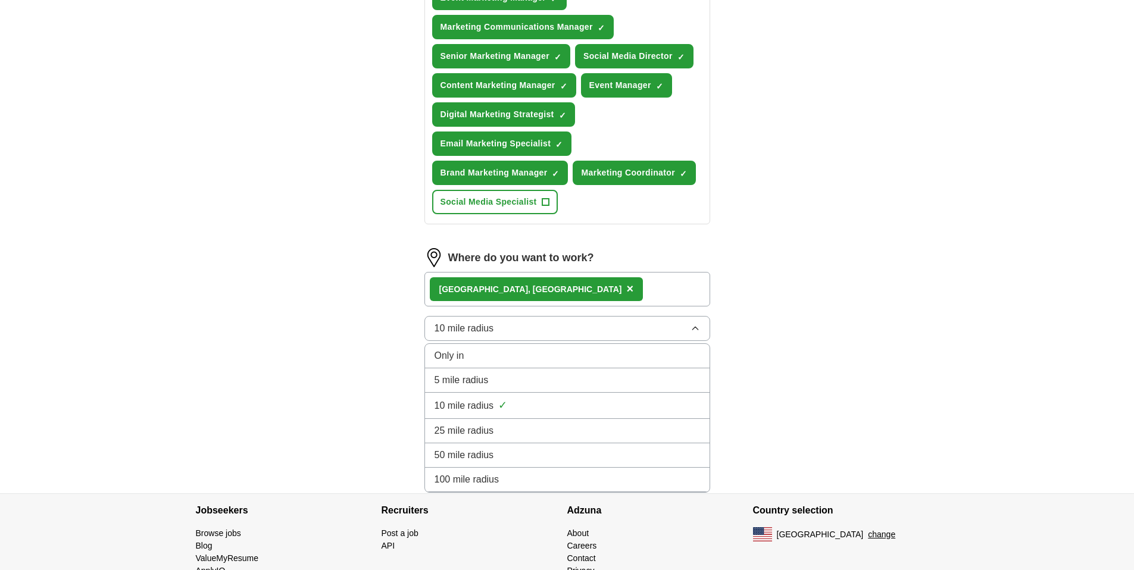
click at [525, 425] on div "25 mile radius" at bounding box center [566, 431] width 265 height 14
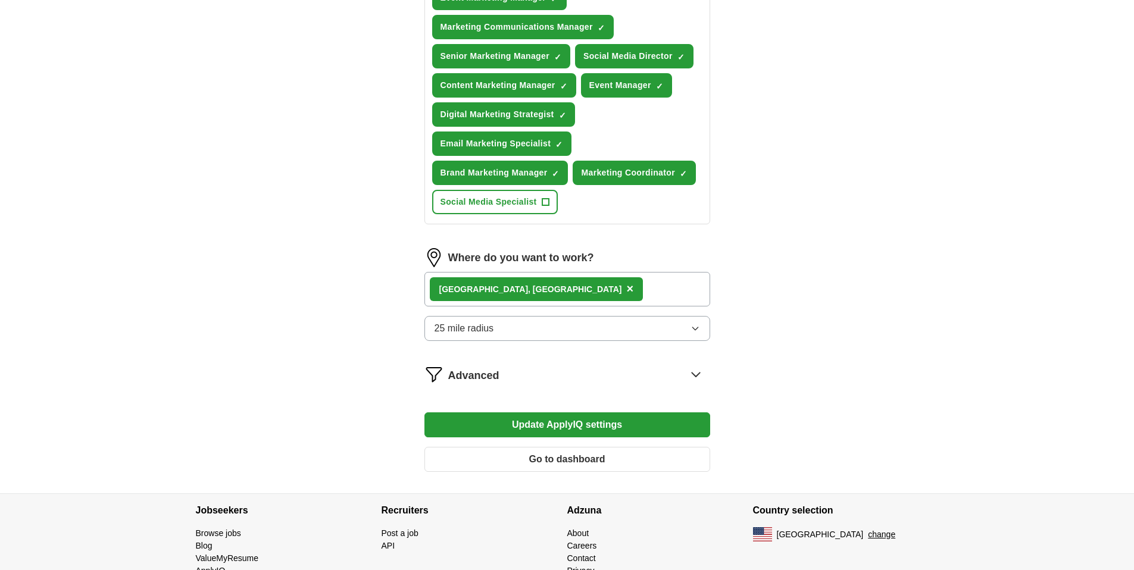
click at [605, 419] on button "Update ApplyIQ settings" at bounding box center [567, 424] width 286 height 25
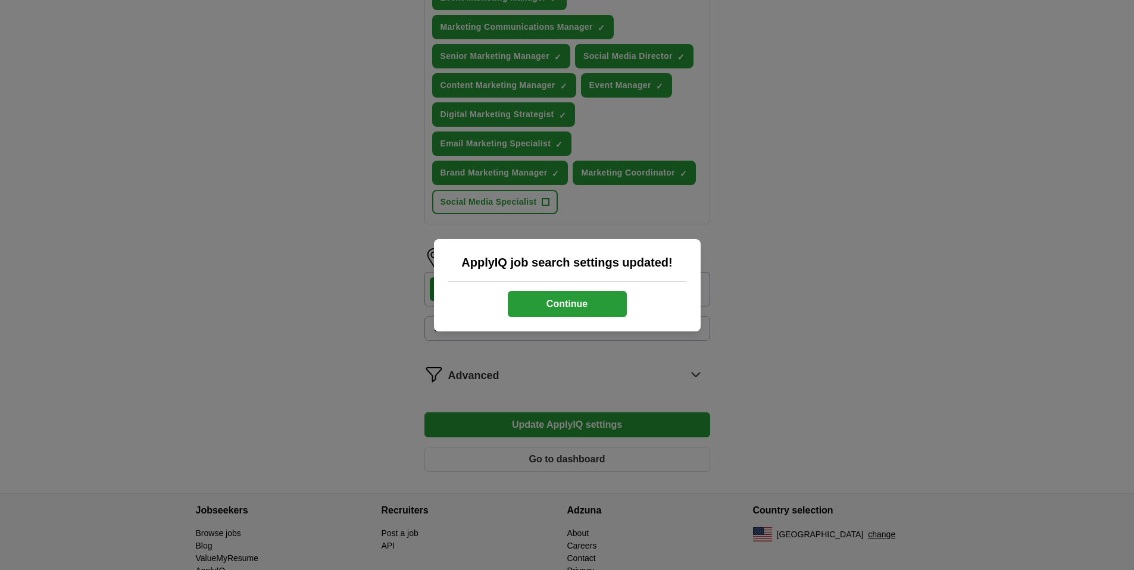
click at [593, 306] on button "Continue" at bounding box center [567, 304] width 119 height 26
